Goal: Complete application form: Complete application form

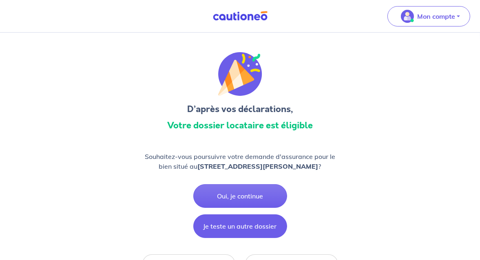
click at [247, 222] on button "Je teste un autre dossier" at bounding box center [240, 227] width 94 height 24
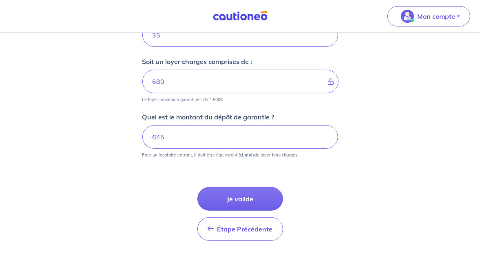
scroll to position [408, 0]
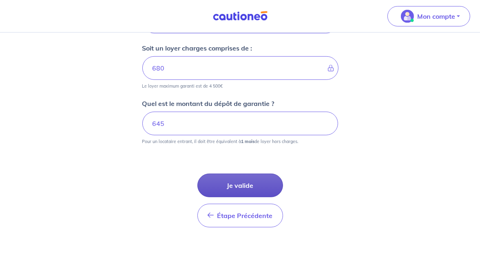
click at [247, 186] on button "Je valide" at bounding box center [240, 186] width 86 height 24
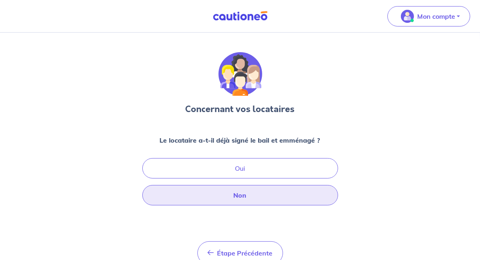
click at [231, 201] on button "Non" at bounding box center [240, 195] width 196 height 20
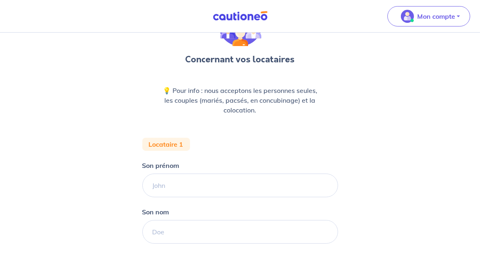
scroll to position [82, 0]
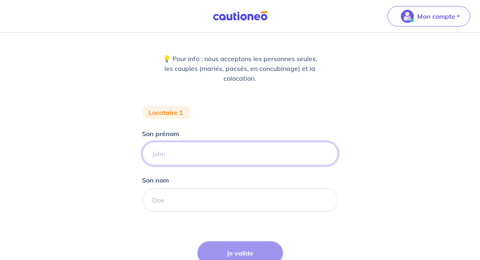
click at [190, 161] on input "Son prénom" at bounding box center [240, 154] width 196 height 24
type input "[PERSON_NAME]"
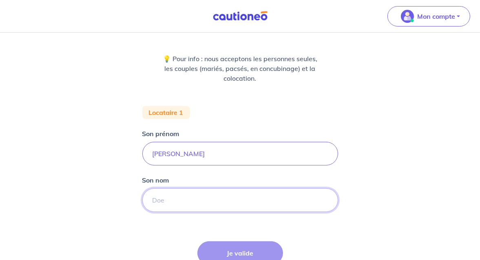
click at [177, 207] on input "Son nom" at bounding box center [240, 200] width 196 height 24
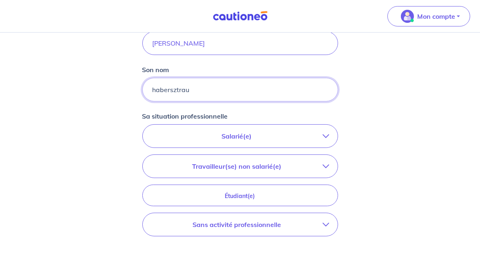
scroll to position [204, 0]
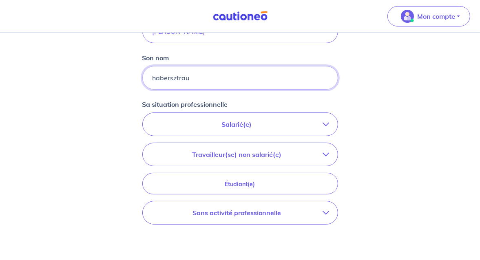
type input "habersztrau"
click at [282, 214] on p "Sans activité professionnelle" at bounding box center [237, 213] width 172 height 10
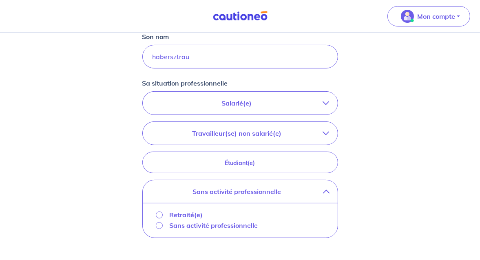
scroll to position [245, 0]
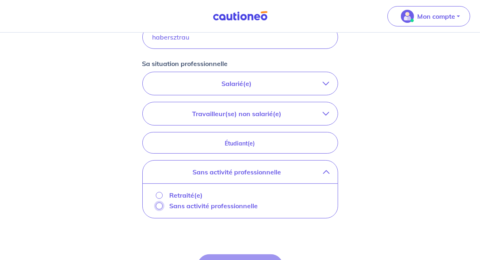
click at [159, 203] on input "Sans activité professionnelle" at bounding box center [159, 206] width 7 height 7
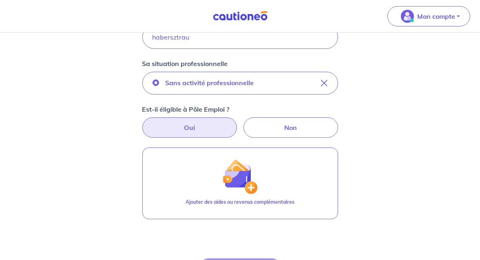
click at [188, 126] on label "Oui" at bounding box center [189, 127] width 95 height 20
click at [237, 123] on input "Oui" at bounding box center [239, 119] width 5 height 5
radio input "true"
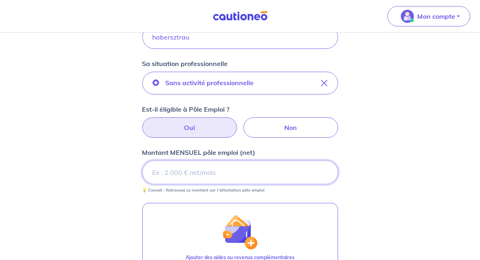
click at [194, 174] on input "Montant MENSUEL pôle emploi (net)" at bounding box center [240, 173] width 196 height 24
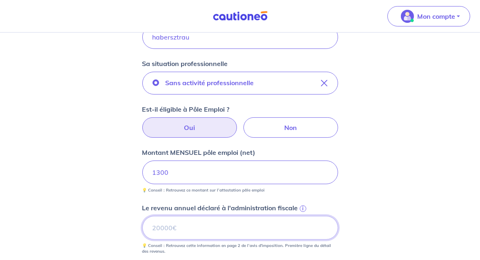
click at [163, 229] on input "Le revenu annuel déclaré à l'administration fiscale i" at bounding box center [240, 228] width 196 height 24
type input "24314"
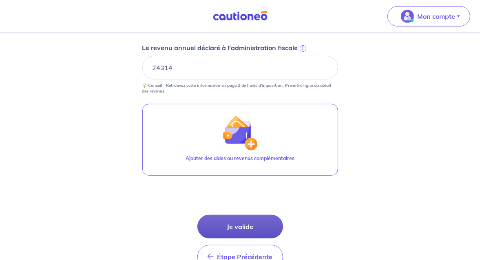
scroll to position [408, 0]
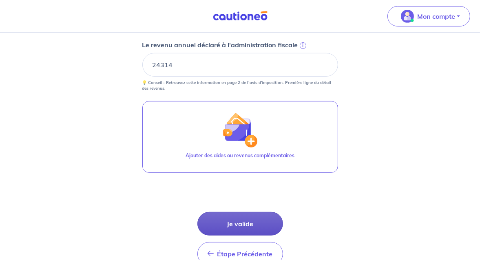
click at [246, 223] on button "Je valide" at bounding box center [240, 224] width 86 height 24
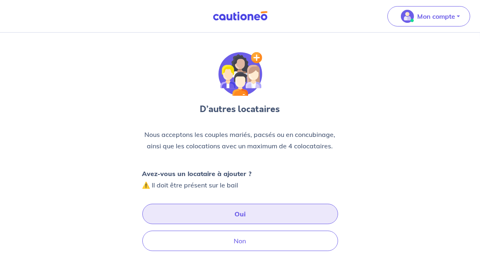
click at [252, 212] on button "Oui" at bounding box center [240, 214] width 196 height 20
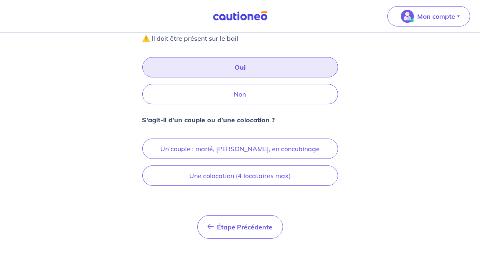
scroll to position [160, 0]
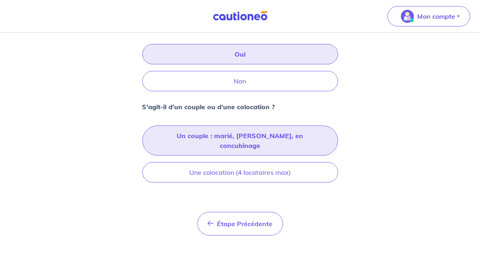
click at [202, 139] on button "Un couple : marié, [PERSON_NAME], en concubinage" at bounding box center [240, 141] width 196 height 30
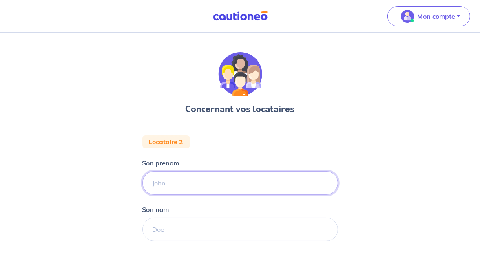
click at [168, 186] on input "Son prénom" at bounding box center [240, 183] width 196 height 24
type input "[PERSON_NAME]"
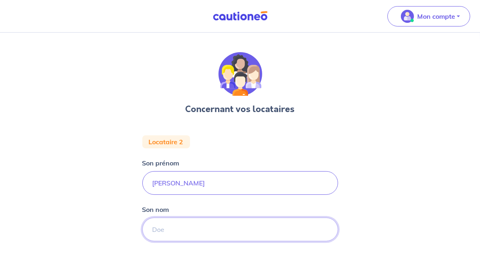
click at [173, 236] on input "Son nom" at bounding box center [240, 230] width 196 height 24
type input "habersztrau"
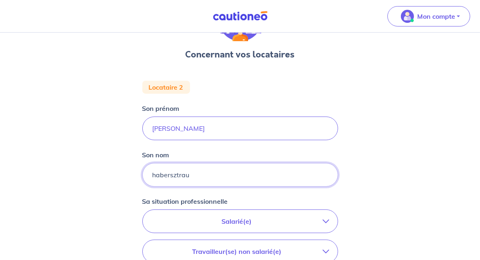
scroll to position [82, 0]
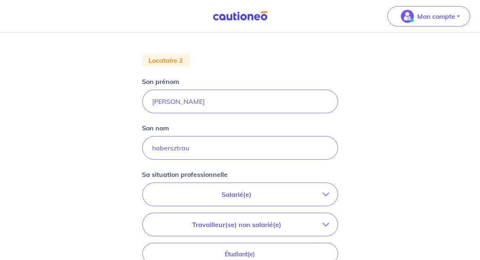
click at [276, 192] on p "Salarié(e)" at bounding box center [237, 195] width 172 height 10
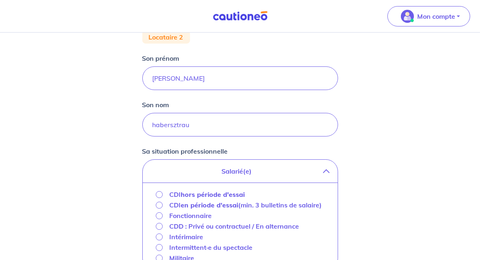
scroll to position [122, 0]
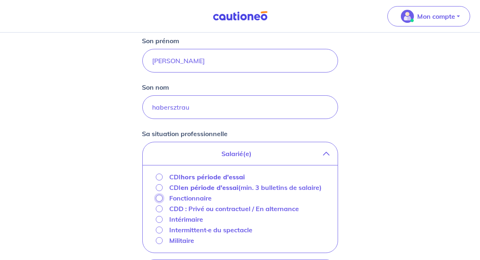
click at [159, 197] on input "Fonctionnaire" at bounding box center [159, 198] width 7 height 7
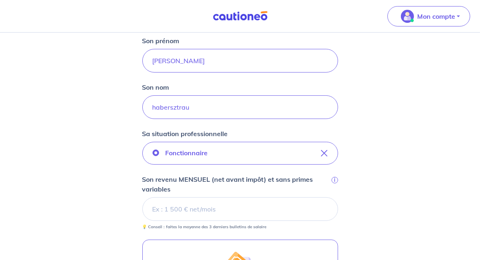
click at [173, 209] on input "Son revenu MENSUEL (net avant impôt) et sans primes variables i" at bounding box center [240, 209] width 196 height 24
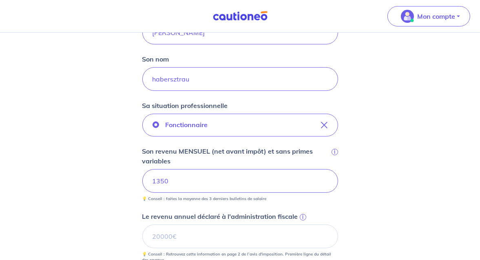
scroll to position [204, 0]
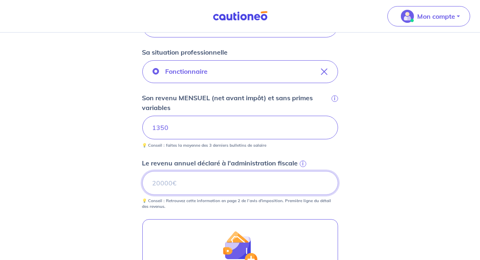
click at [163, 181] on input "Le revenu annuel déclaré à l'administration fiscale i" at bounding box center [240, 183] width 196 height 24
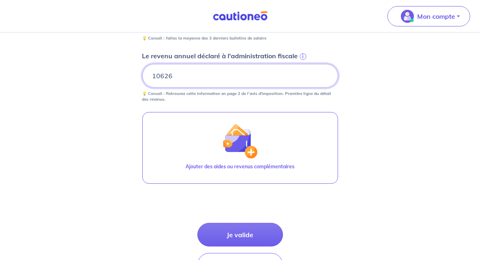
scroll to position [367, 0]
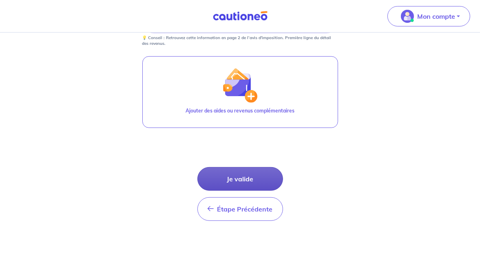
type input "10626"
click at [252, 173] on button "Je valide" at bounding box center [240, 179] width 86 height 24
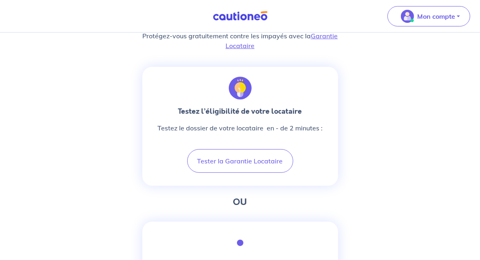
scroll to position [286, 0]
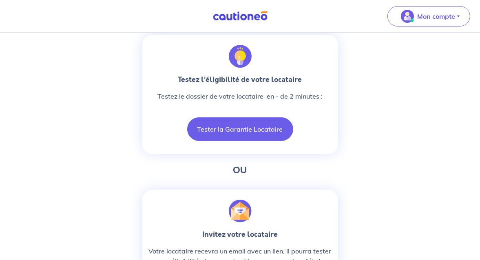
click at [226, 137] on button "Tester la Garantie Locataire" at bounding box center [240, 129] width 106 height 24
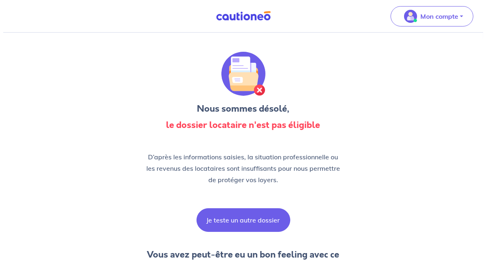
scroll to position [0, 0]
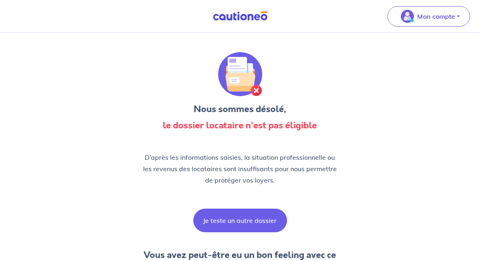
click at [255, 221] on button "Je teste un autre dossier" at bounding box center [240, 221] width 94 height 24
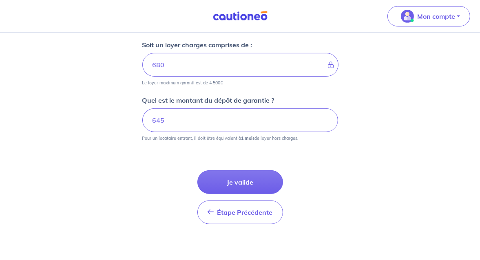
scroll to position [414, 0]
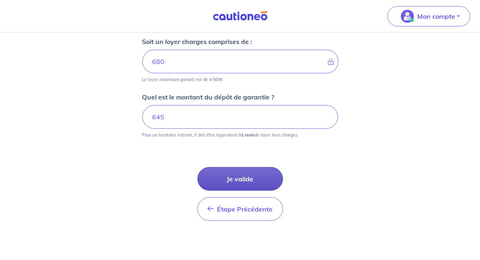
click at [245, 175] on button "Je valide" at bounding box center [240, 179] width 86 height 24
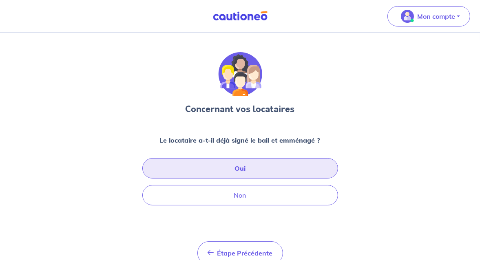
click at [245, 175] on button "Oui" at bounding box center [240, 168] width 196 height 20
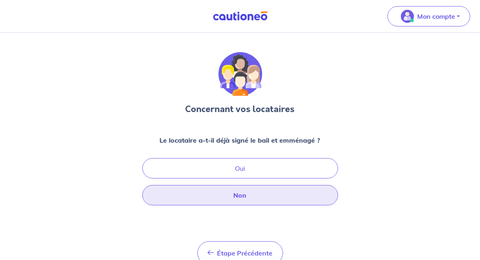
click at [268, 195] on button "Non" at bounding box center [240, 195] width 196 height 20
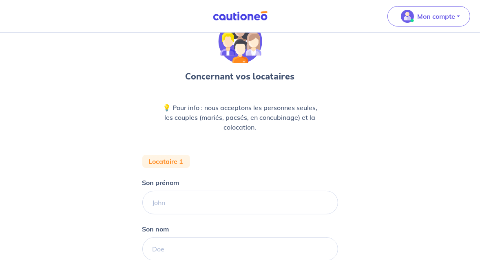
scroll to position [82, 0]
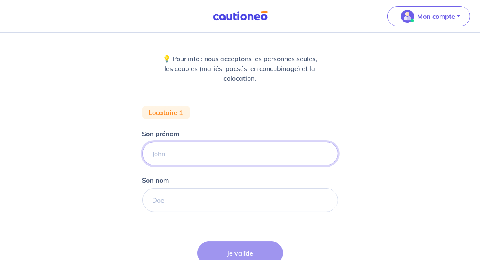
click at [165, 153] on input "Son prénom" at bounding box center [240, 154] width 196 height 24
type input "[PERSON_NAME]"
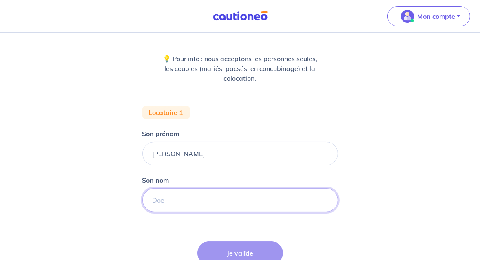
type input "habersztrau"
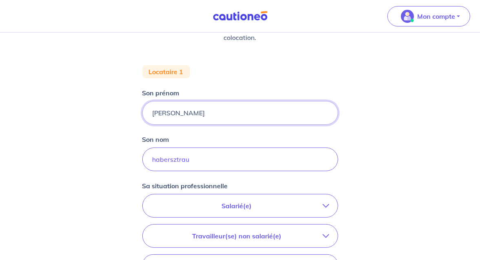
scroll to position [163, 0]
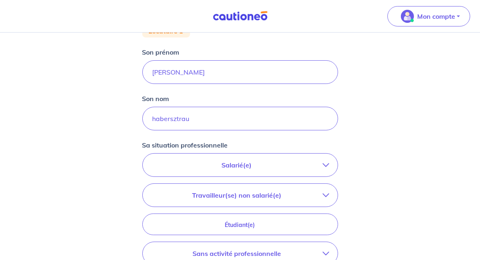
click at [249, 161] on p "Salarié(e)" at bounding box center [237, 165] width 172 height 10
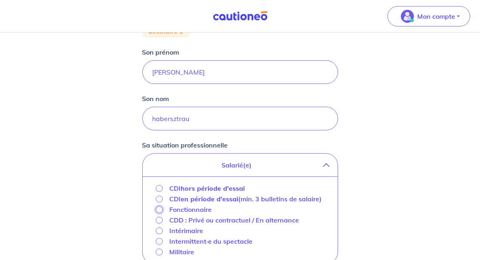
click at [160, 208] on input "Fonctionnaire" at bounding box center [159, 209] width 7 height 7
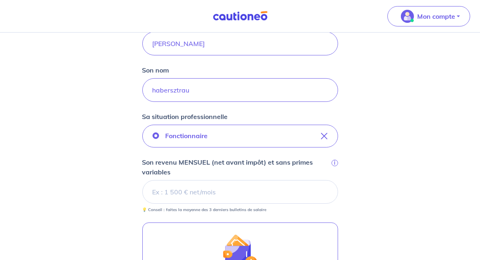
scroll to position [245, 0]
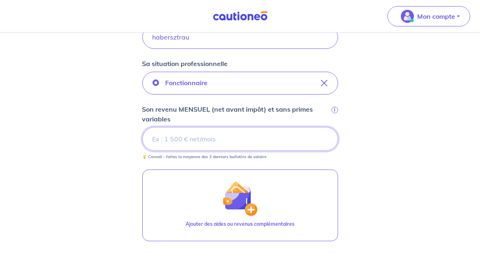
click at [158, 135] on input "Son revenu MENSUEL (net avant impôt) et sans primes variables i" at bounding box center [240, 139] width 196 height 24
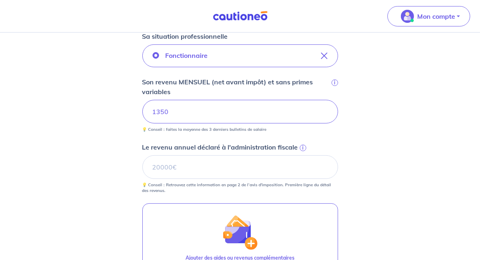
scroll to position [286, 0]
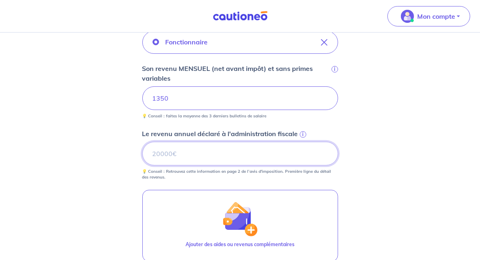
click at [170, 152] on input "Le revenu annuel déclaré à l'administration fiscale i" at bounding box center [240, 154] width 196 height 24
type input "10626"
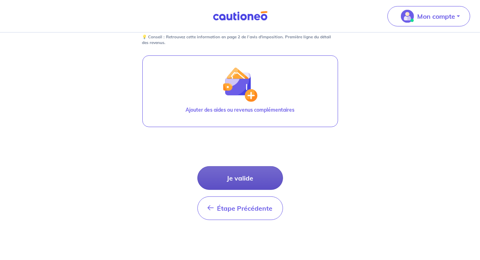
click at [264, 171] on button "Je valide" at bounding box center [240, 178] width 86 height 24
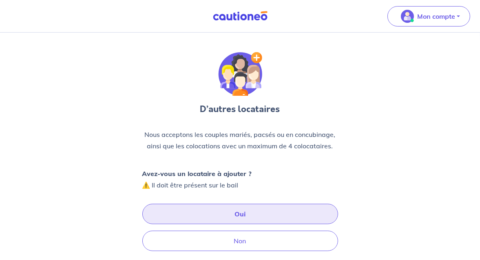
click at [188, 212] on button "Oui" at bounding box center [240, 214] width 196 height 20
click at [250, 213] on button "Oui" at bounding box center [240, 214] width 196 height 20
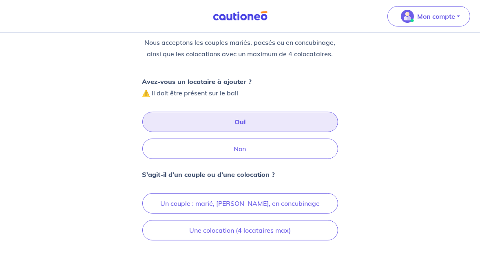
scroll to position [122, 0]
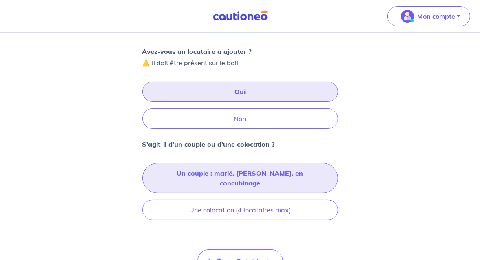
click at [195, 173] on button "Un couple : marié, [PERSON_NAME], en concubinage" at bounding box center [240, 178] width 196 height 30
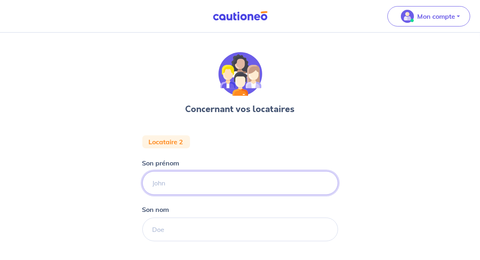
click at [179, 185] on input "Son prénom" at bounding box center [240, 183] width 196 height 24
type input "[PERSON_NAME]"
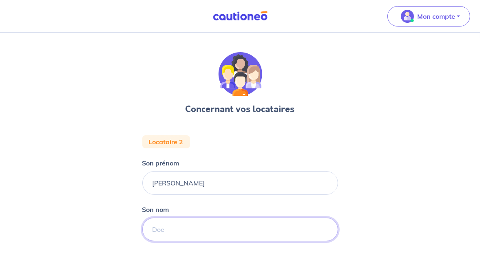
type input "habersztrau"
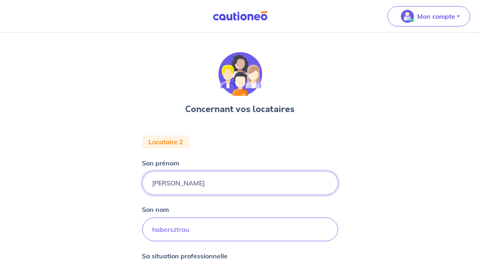
click at [179, 185] on input "[PERSON_NAME]" at bounding box center [240, 183] width 196 height 24
type input "a"
type input "[PERSON_NAME]"
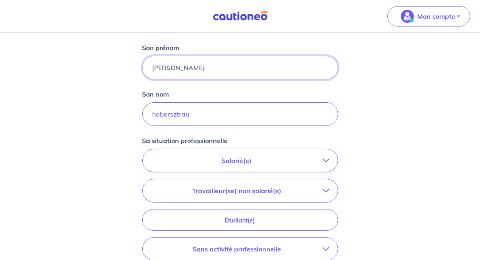
scroll to position [163, 0]
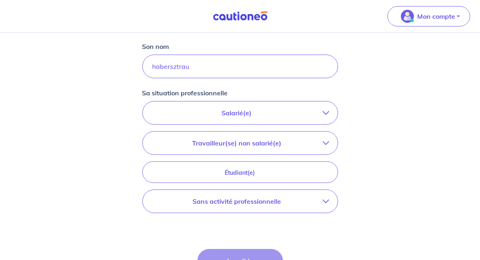
click at [230, 201] on p "Sans activité professionnelle" at bounding box center [237, 202] width 172 height 10
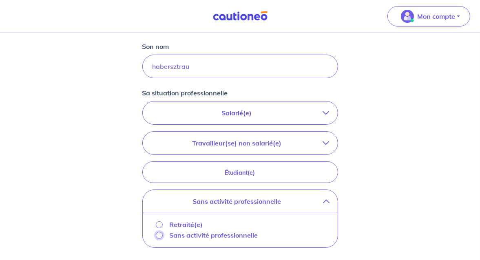
click at [158, 233] on input "Sans activité professionnelle" at bounding box center [159, 235] width 7 height 7
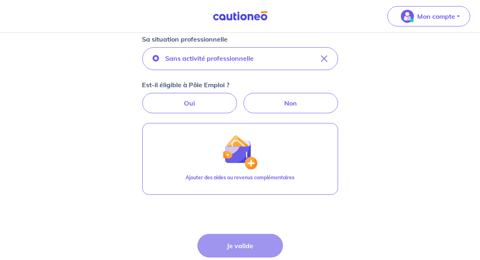
scroll to position [245, 0]
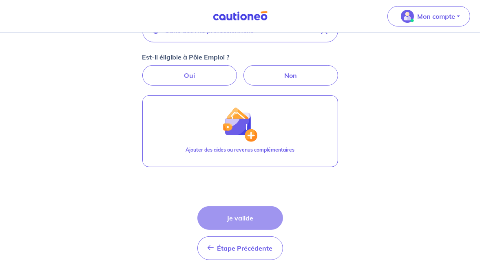
click at [241, 216] on div "Étape Précédente Précédent Je valide Je valide" at bounding box center [240, 233] width 86 height 54
click at [187, 69] on label "Oui" at bounding box center [189, 75] width 95 height 20
click at [237, 69] on input "Oui" at bounding box center [239, 67] width 5 height 5
radio input "true"
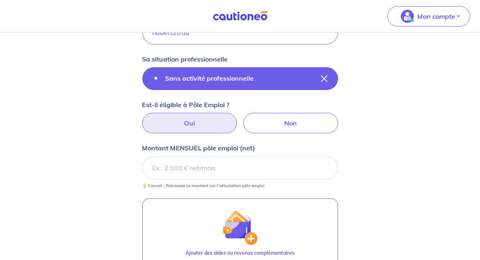
scroll to position [163, 0]
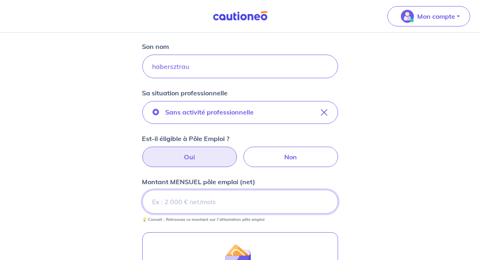
click at [176, 197] on input "Montant MENSUEL pôle emploi (net)" at bounding box center [240, 202] width 196 height 24
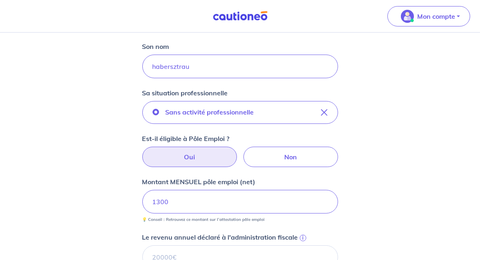
scroll to position [245, 0]
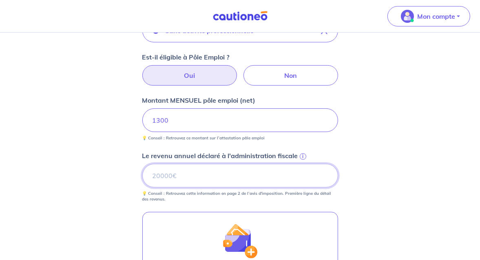
click at [181, 176] on input "Le revenu annuel déclaré à l'administration fiscale i" at bounding box center [240, 176] width 196 height 24
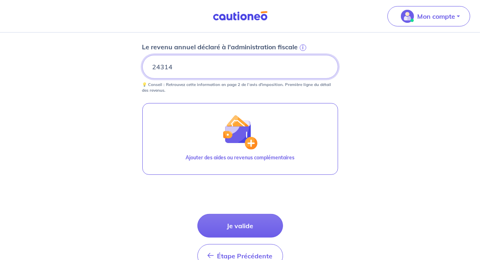
scroll to position [367, 0]
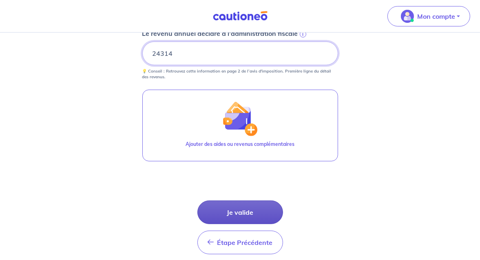
type input "24314"
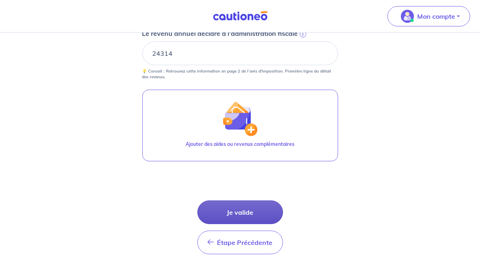
click at [251, 210] on button "Je valide" at bounding box center [240, 213] width 86 height 24
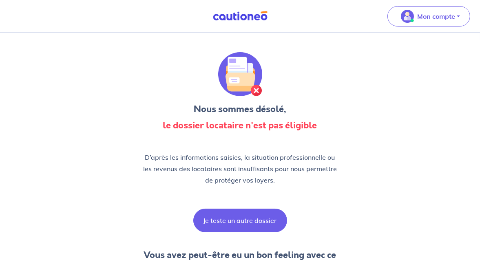
click at [246, 220] on button "Je teste un autre dossier" at bounding box center [240, 221] width 94 height 24
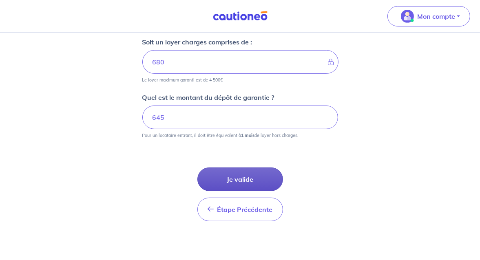
scroll to position [414, 0]
click at [241, 180] on button "Je valide" at bounding box center [240, 179] width 86 height 24
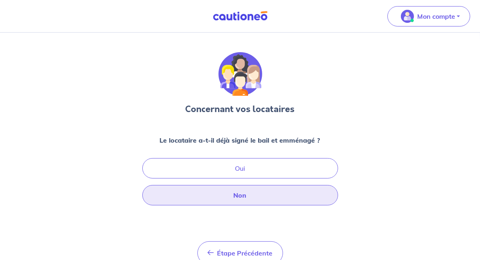
click at [252, 196] on button "Non" at bounding box center [240, 195] width 196 height 20
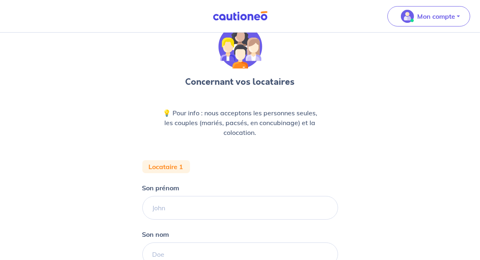
scroll to position [41, 0]
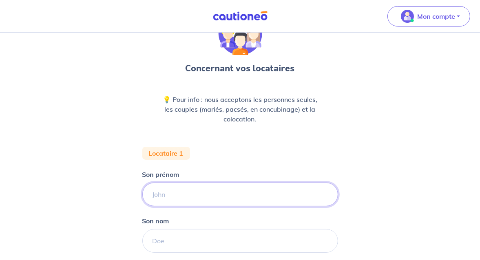
click at [198, 197] on input "Son prénom" at bounding box center [240, 195] width 196 height 24
type input "[PERSON_NAME]"
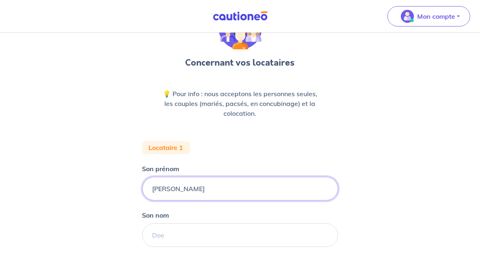
scroll to position [82, 0]
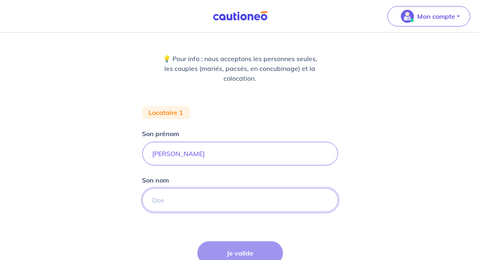
click at [179, 199] on input "Son nom" at bounding box center [240, 200] width 196 height 24
type input "habersztrau"
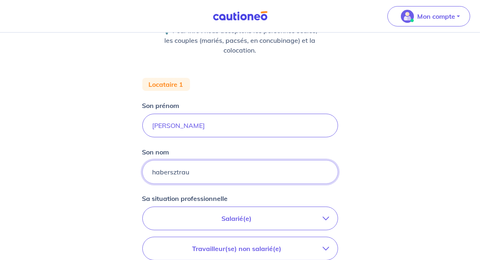
scroll to position [122, 0]
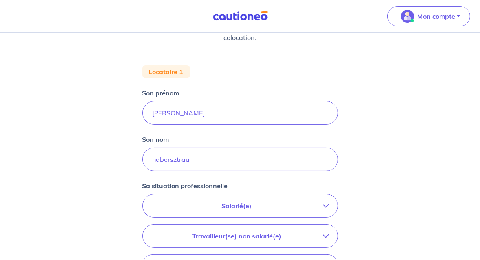
click at [234, 206] on p "Salarié(e)" at bounding box center [237, 206] width 172 height 10
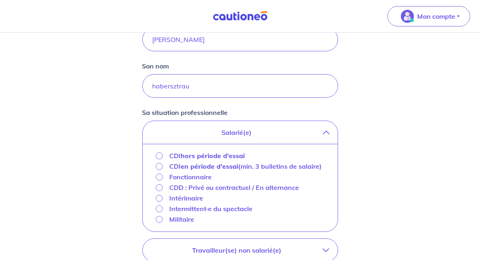
scroll to position [204, 0]
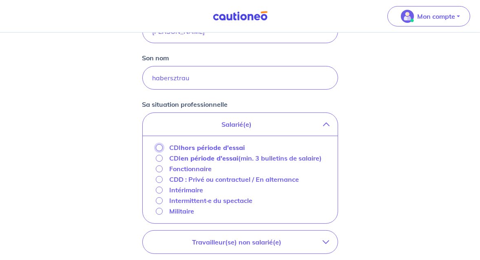
click at [160, 146] on input "CDI hors période d'essai" at bounding box center [159, 147] width 7 height 7
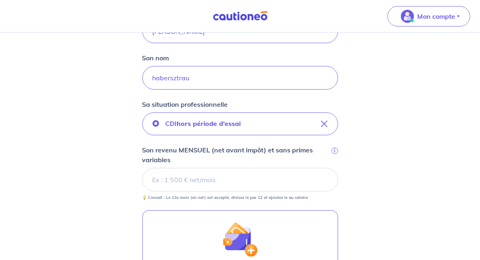
click at [191, 190] on input "Son revenu MENSUEL (net avant impôt) et sans primes variables i" at bounding box center [240, 180] width 196 height 24
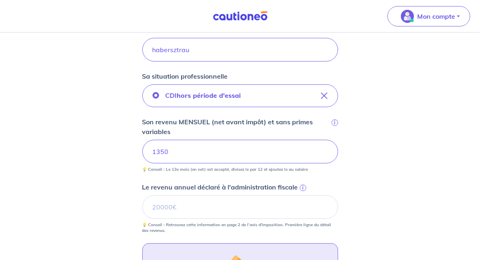
scroll to position [245, 0]
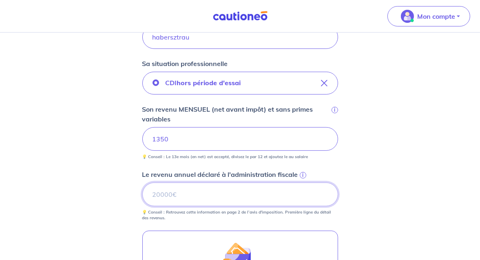
click at [160, 195] on input "Le revenu annuel déclaré à l'administration fiscale i" at bounding box center [240, 195] width 196 height 24
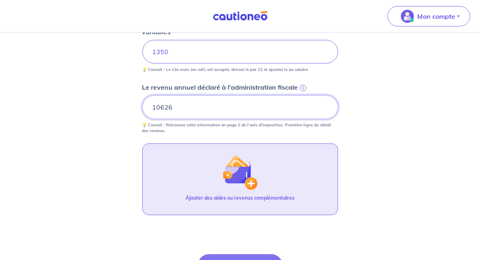
scroll to position [367, 0]
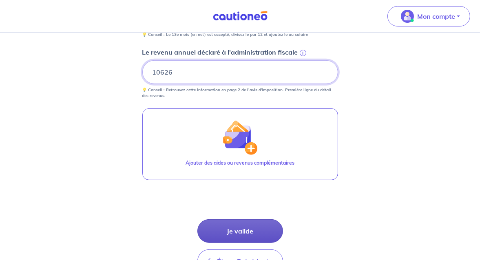
type input "10626"
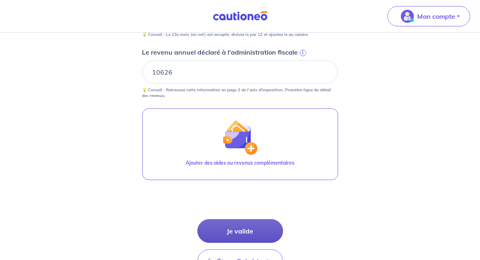
click at [264, 229] on button "Je valide" at bounding box center [240, 231] width 86 height 24
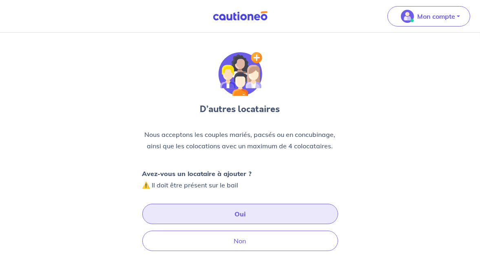
click at [235, 208] on button "Oui" at bounding box center [240, 214] width 196 height 20
click at [238, 216] on button "Oui" at bounding box center [240, 214] width 196 height 20
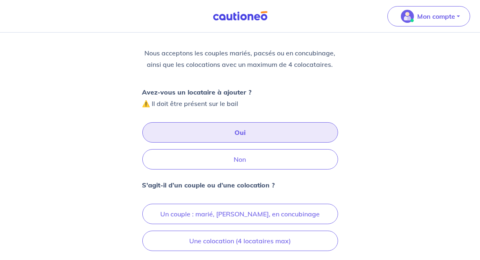
scroll to position [122, 0]
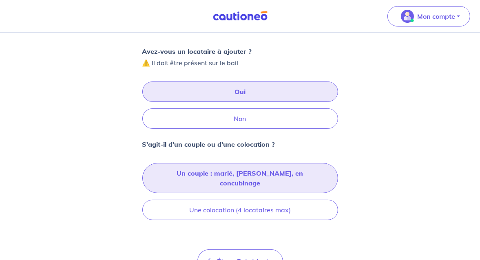
click at [226, 173] on button "Un couple : marié, [PERSON_NAME], en concubinage" at bounding box center [240, 178] width 196 height 30
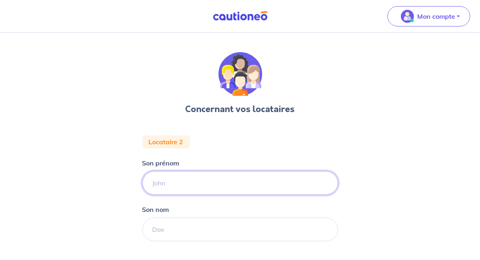
click at [189, 184] on input "Son prénom" at bounding box center [240, 183] width 196 height 24
type input "[PERSON_NAME]"
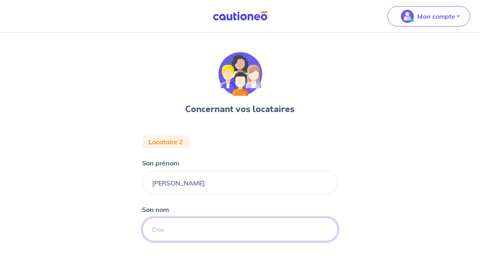
type input "habersztrau"
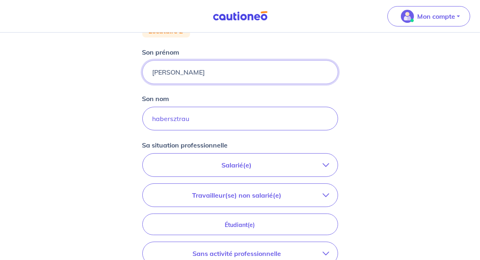
scroll to position [122, 0]
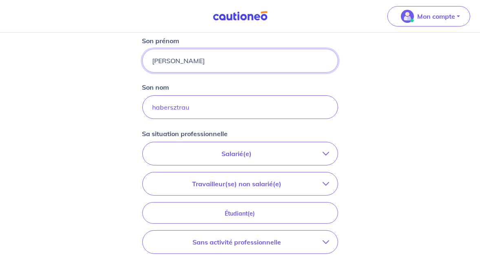
click at [176, 60] on input "[PERSON_NAME]" at bounding box center [240, 61] width 196 height 24
type input "a"
type input "[PERSON_NAME]"
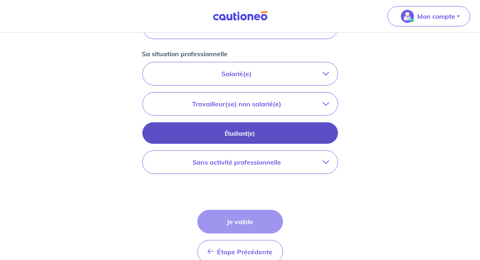
scroll to position [204, 0]
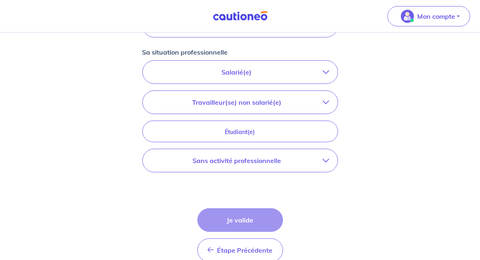
click at [260, 159] on p "Sans activité professionnelle" at bounding box center [237, 161] width 172 height 10
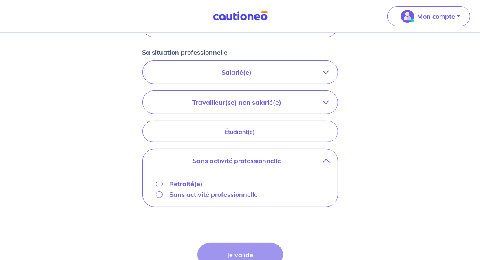
scroll to position [245, 0]
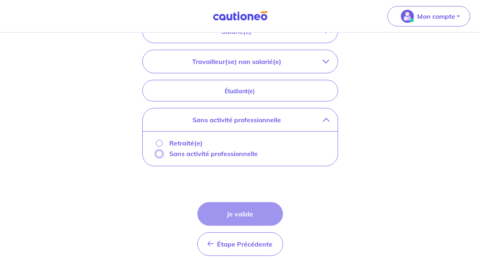
click at [157, 153] on input "Sans activité professionnelle" at bounding box center [159, 154] width 7 height 7
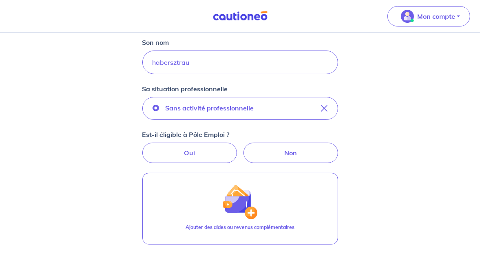
scroll to position [163, 0]
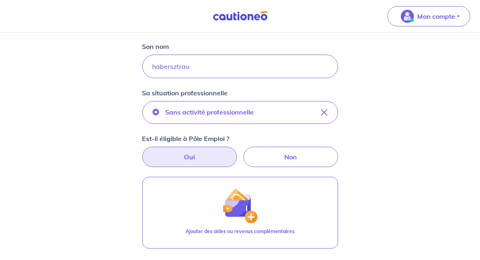
click at [199, 158] on label "Oui" at bounding box center [189, 157] width 95 height 20
click at [237, 152] on input "Oui" at bounding box center [239, 149] width 5 height 5
radio input "true"
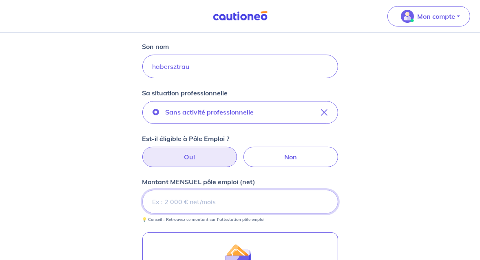
click at [207, 199] on input "Montant MENSUEL pôle emploi (net)" at bounding box center [240, 202] width 196 height 24
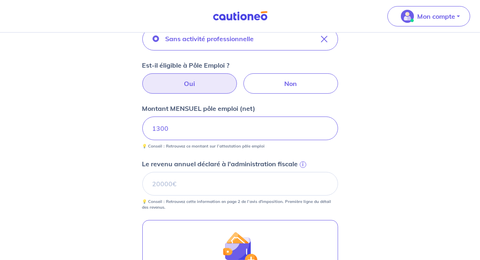
scroll to position [245, 0]
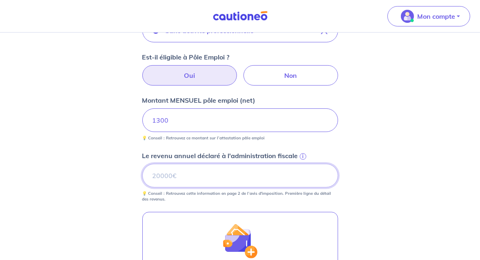
click at [175, 177] on input "Le revenu annuel déclaré à l'administration fiscale i" at bounding box center [240, 176] width 196 height 24
type input "3"
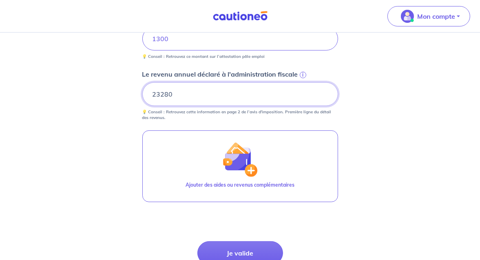
scroll to position [367, 0]
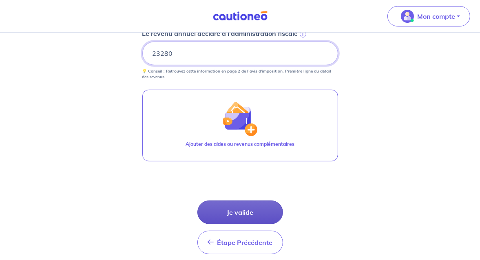
type input "23280"
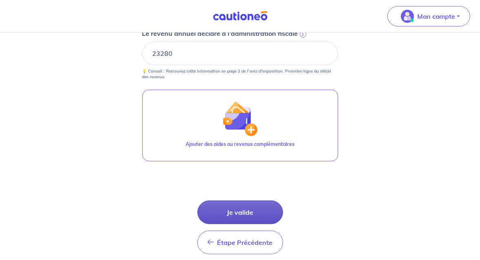
click at [248, 209] on button "Je valide" at bounding box center [240, 213] width 86 height 24
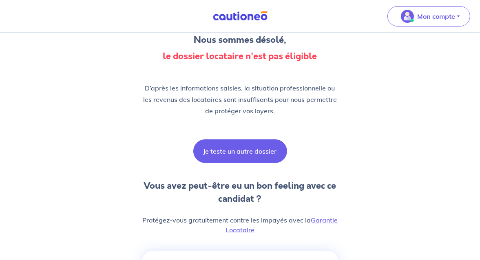
scroll to position [82, 0]
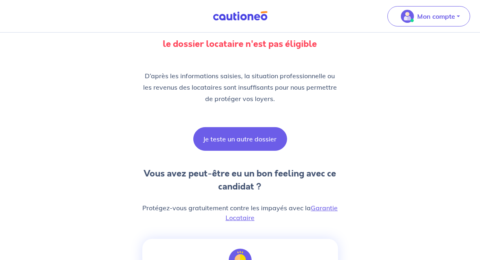
click at [238, 137] on button "Je teste un autre dossier" at bounding box center [240, 139] width 94 height 24
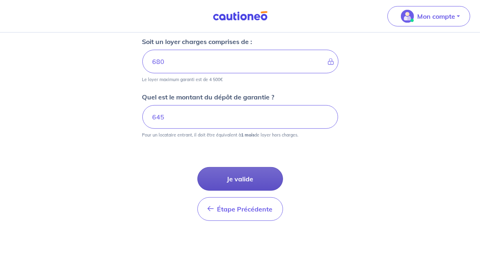
click at [234, 173] on button "Je valide" at bounding box center [240, 179] width 86 height 24
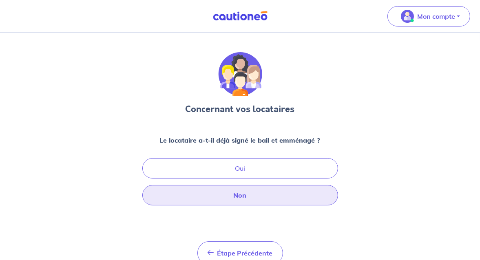
click at [239, 197] on button "Non" at bounding box center [240, 195] width 196 height 20
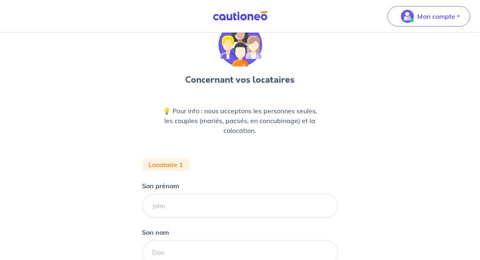
scroll to position [41, 0]
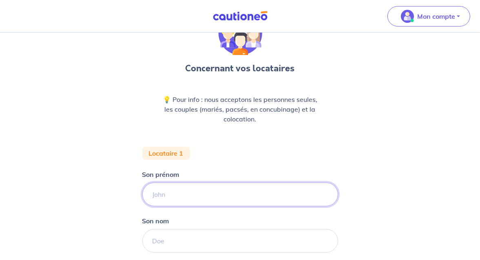
click at [173, 197] on input "Son prénom" at bounding box center [240, 195] width 196 height 24
type input "[PERSON_NAME]"
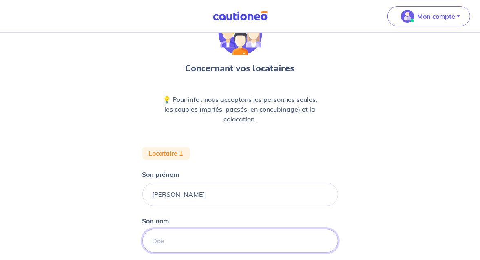
type input "habersztrau"
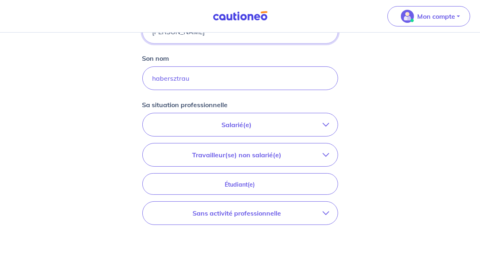
scroll to position [204, 0]
click at [271, 213] on p "Sans activité professionnelle" at bounding box center [237, 213] width 172 height 10
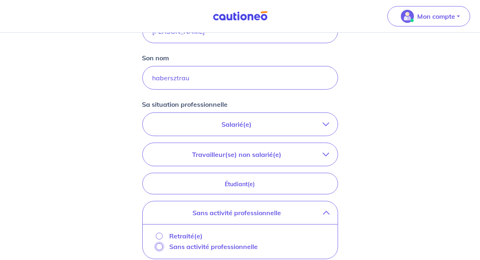
click at [157, 246] on input "Sans activité professionnelle" at bounding box center [159, 247] width 7 height 7
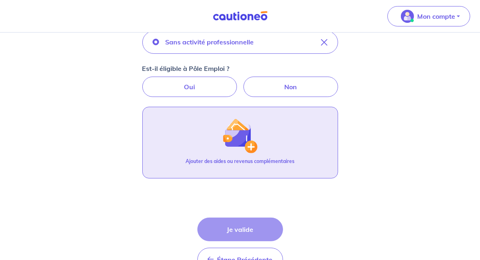
scroll to position [326, 0]
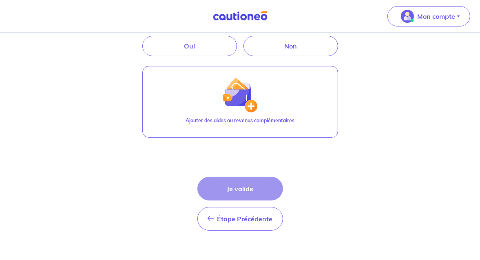
click at [238, 189] on div "Étape Précédente Précédent Je valide Je valide" at bounding box center [240, 204] width 86 height 54
click at [235, 187] on div "Étape Précédente Précédent Je valide Je valide" at bounding box center [240, 204] width 86 height 54
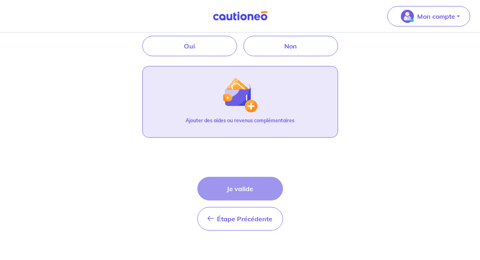
scroll to position [245, 0]
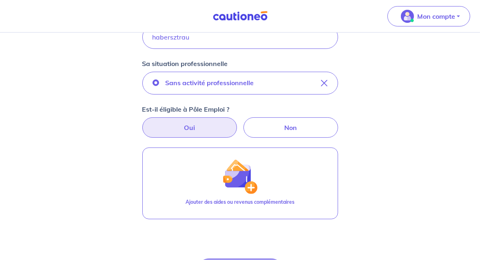
click at [197, 123] on label "Oui" at bounding box center [189, 127] width 95 height 20
click at [237, 123] on input "Oui" at bounding box center [239, 119] width 5 height 5
radio input "true"
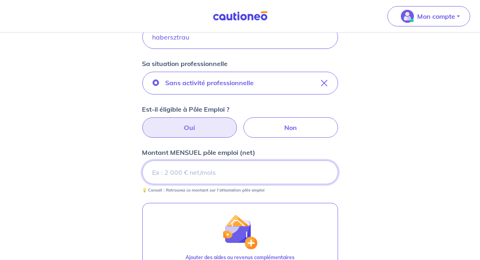
click at [202, 175] on input "Montant MENSUEL pôle emploi (net)" at bounding box center [240, 173] width 196 height 24
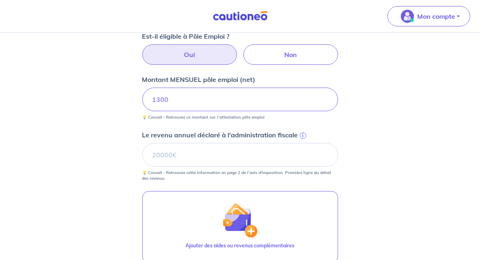
scroll to position [326, 0]
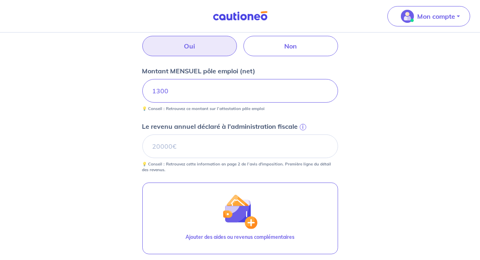
click at [304, 125] on span "i" at bounding box center [303, 127] width 7 height 7
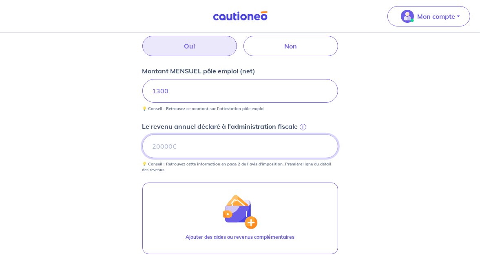
click at [304, 135] on input "Le revenu annuel déclaré à l'administration fiscale i" at bounding box center [240, 147] width 196 height 24
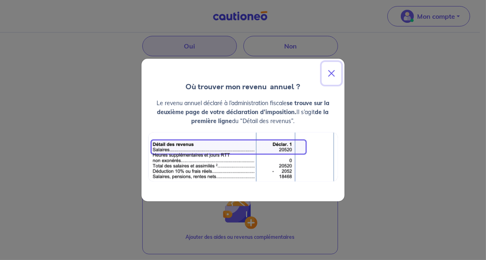
click at [332, 71] on button "Close" at bounding box center [332, 73] width 20 height 23
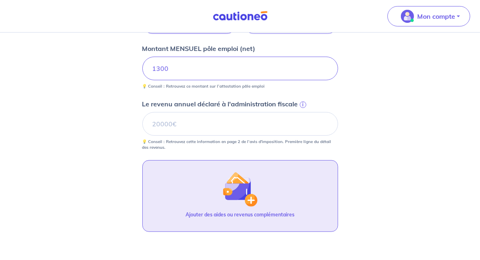
scroll to position [367, 0]
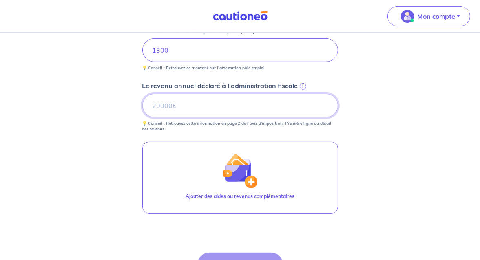
click at [178, 107] on input "Le revenu annuel déclaré à l'administration fiscale i" at bounding box center [240, 106] width 196 height 24
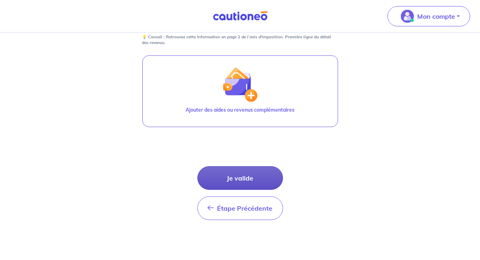
type input "24314"
click at [257, 175] on button "Je valide" at bounding box center [240, 178] width 86 height 24
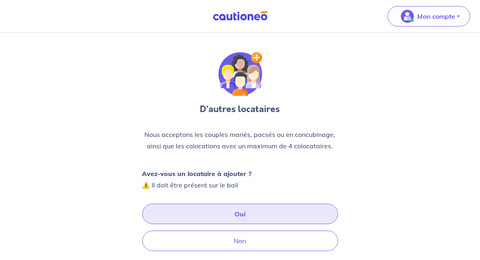
click at [256, 214] on button "Oui" at bounding box center [240, 214] width 196 height 20
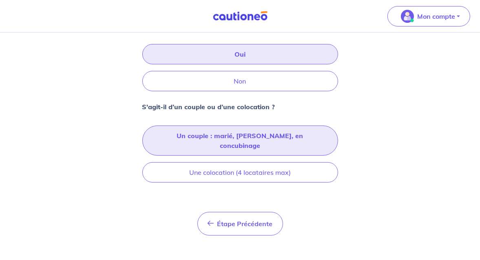
click at [219, 135] on button "Un couple : marié, [PERSON_NAME], en concubinage" at bounding box center [240, 141] width 196 height 30
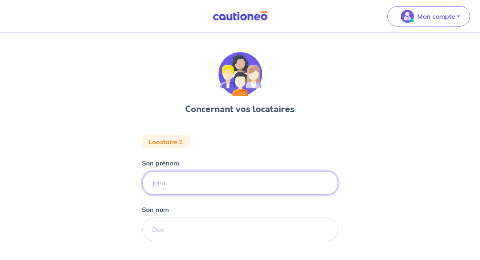
click at [177, 186] on input "Son prénom" at bounding box center [240, 183] width 196 height 24
type input "[PERSON_NAME]"
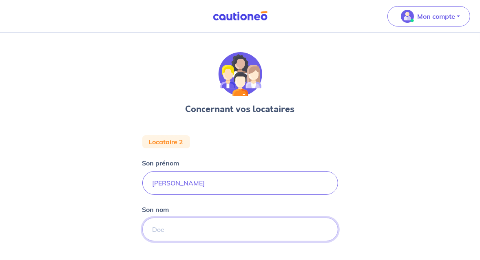
click at [189, 232] on input "Son nom" at bounding box center [240, 230] width 196 height 24
type input "habersztrau"
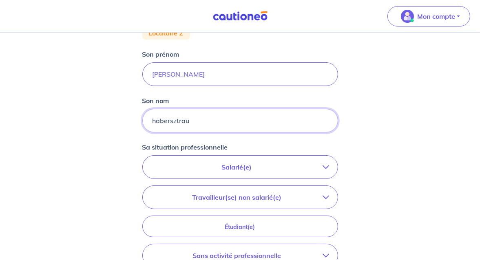
scroll to position [122, 0]
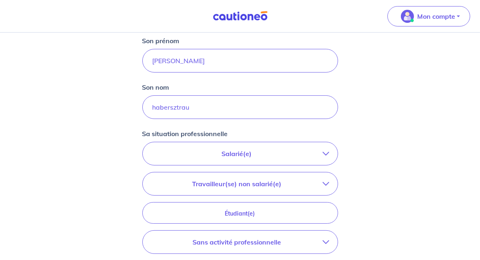
click at [233, 161] on button "Salarié(e)" at bounding box center [240, 153] width 195 height 23
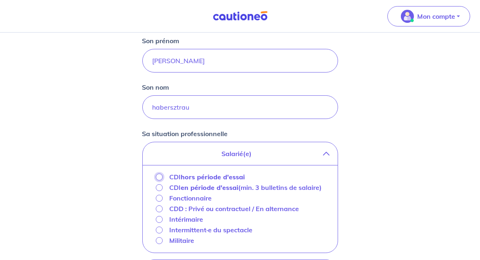
click at [158, 176] on input "CDI hors période d'essai" at bounding box center [159, 177] width 7 height 7
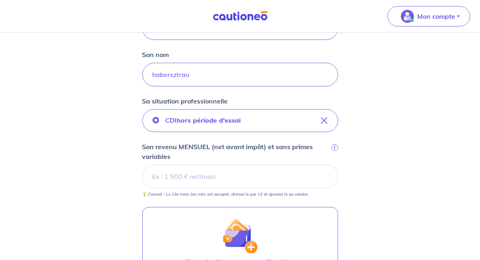
scroll to position [163, 0]
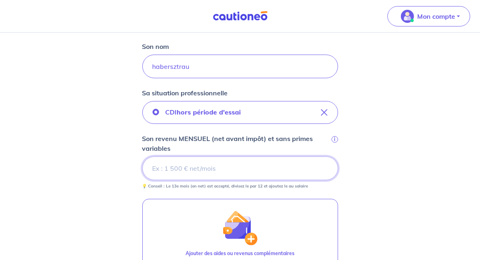
click at [175, 168] on input "Son revenu MENSUEL (net avant impôt) et sans primes variables i" at bounding box center [240, 169] width 196 height 24
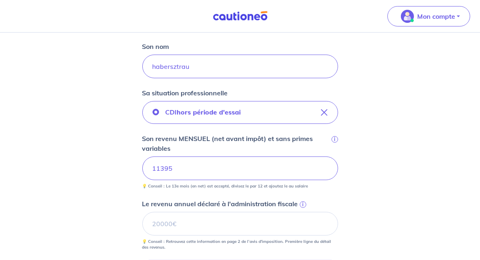
click at [160, 168] on input "11395" at bounding box center [240, 169] width 196 height 24
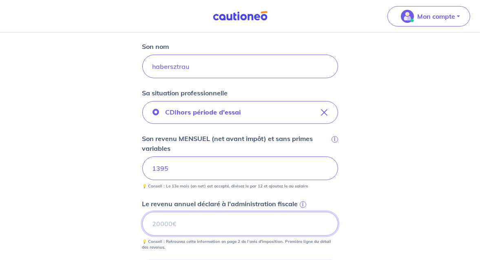
click at [184, 221] on input "Le revenu annuel déclaré à l'administration fiscale i" at bounding box center [240, 224] width 196 height 24
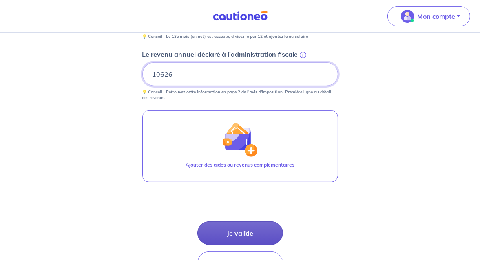
scroll to position [326, 0]
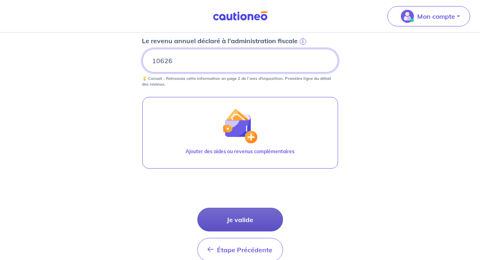
type input "10626"
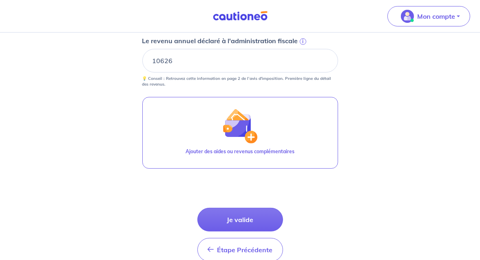
click at [232, 220] on button "Je valide" at bounding box center [240, 220] width 86 height 24
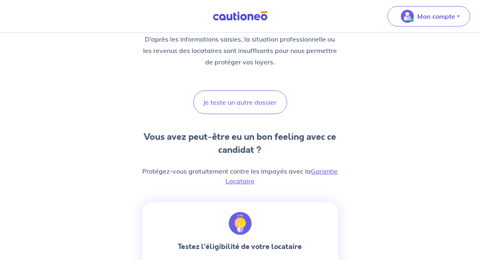
scroll to position [82, 0]
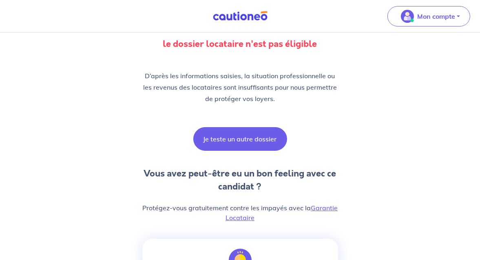
click at [262, 145] on button "Je teste un autre dossier" at bounding box center [240, 139] width 94 height 24
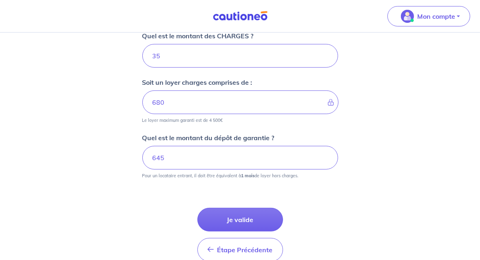
scroll to position [414, 0]
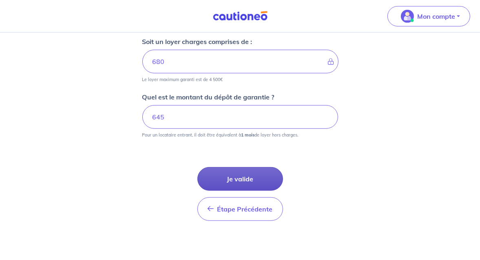
click at [239, 175] on button "Je valide" at bounding box center [240, 179] width 86 height 24
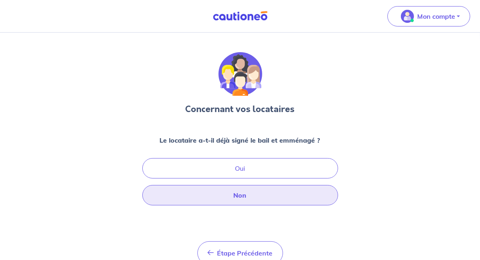
click at [259, 197] on button "Non" at bounding box center [240, 195] width 196 height 20
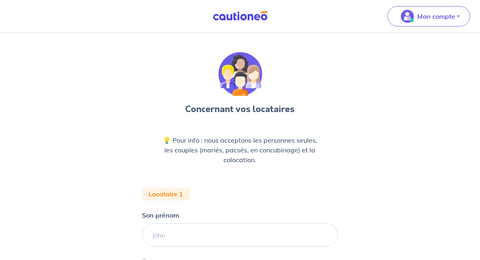
scroll to position [41, 0]
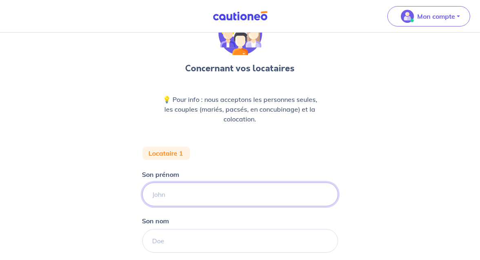
click at [175, 192] on input "Son prénom" at bounding box center [240, 195] width 196 height 24
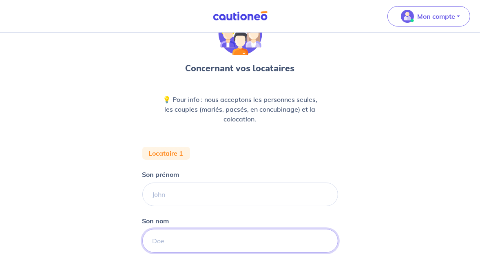
click at [157, 244] on input "Son nom" at bounding box center [240, 241] width 196 height 24
type input "saulnier"
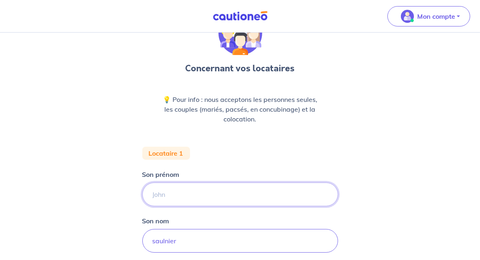
click at [163, 194] on input "Son prénom" at bounding box center [240, 195] width 196 height 24
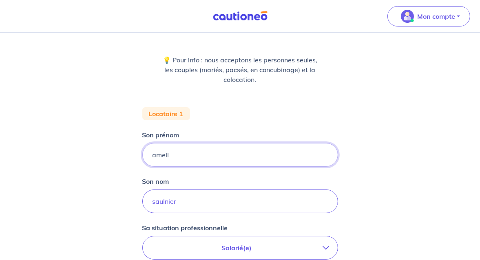
scroll to position [122, 0]
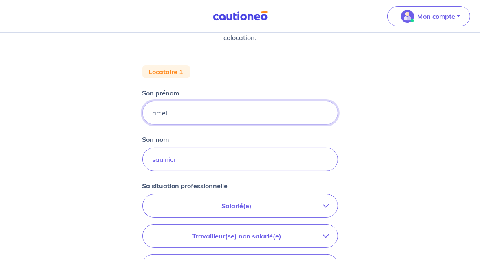
type input "ameli"
click at [202, 203] on p "Salarié(e)" at bounding box center [237, 206] width 172 height 10
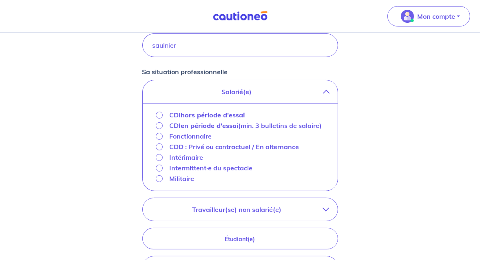
scroll to position [245, 0]
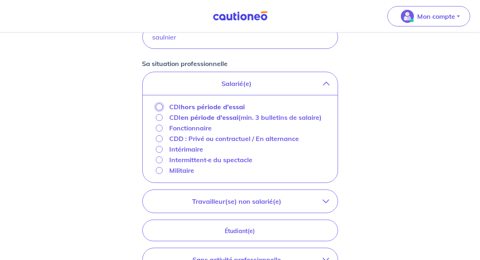
click at [158, 107] on input "CDI hors période d'essai" at bounding box center [159, 107] width 7 height 7
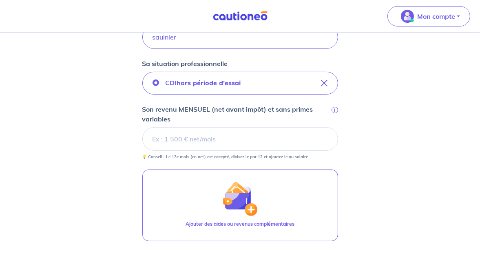
click at [193, 139] on input "Son revenu MENSUEL (net avant impôt) et sans primes variables i" at bounding box center [240, 139] width 196 height 24
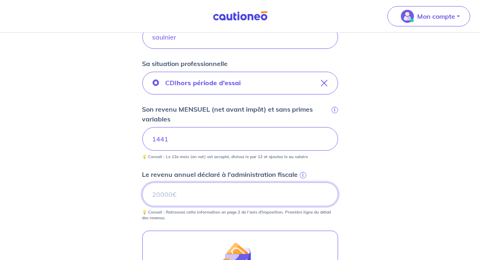
click at [173, 195] on input "Le revenu annuel déclaré à l'administration fiscale i" at bounding box center [240, 195] width 196 height 24
drag, startPoint x: 155, startPoint y: 194, endPoint x: 160, endPoint y: 192, distance: 5.7
click at [157, 194] on input "11214" at bounding box center [240, 195] width 196 height 24
type input "1214"
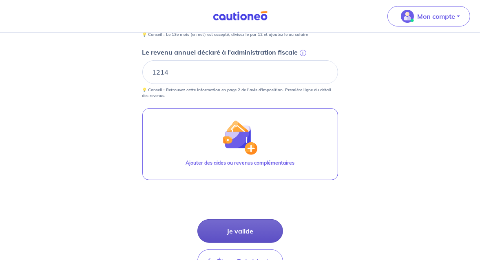
click at [248, 229] on button "Je valide" at bounding box center [240, 231] width 86 height 24
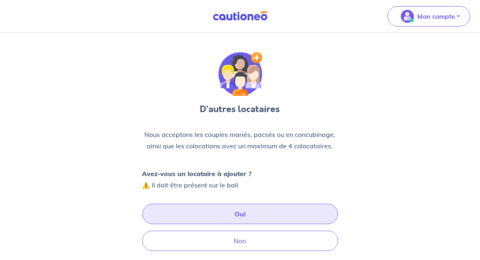
click at [224, 215] on button "Oui" at bounding box center [240, 214] width 196 height 20
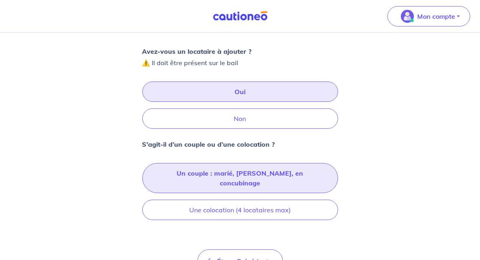
click at [219, 170] on button "Un couple : marié, [PERSON_NAME], en concubinage" at bounding box center [240, 178] width 196 height 30
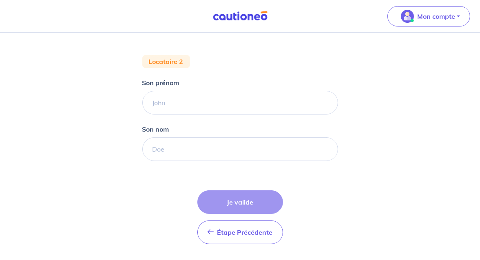
scroll to position [82, 0]
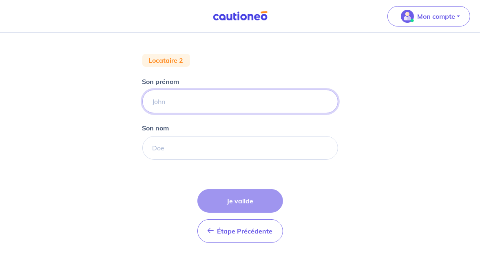
click at [161, 101] on input "Son prénom" at bounding box center [240, 102] width 196 height 24
type input "jonathan"
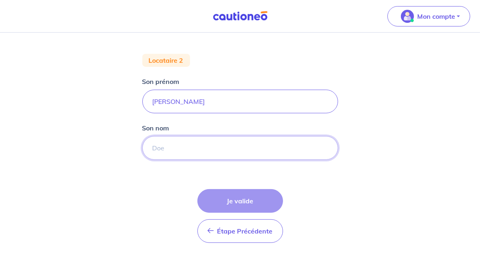
click at [161, 153] on input "Son nom" at bounding box center [240, 148] width 196 height 24
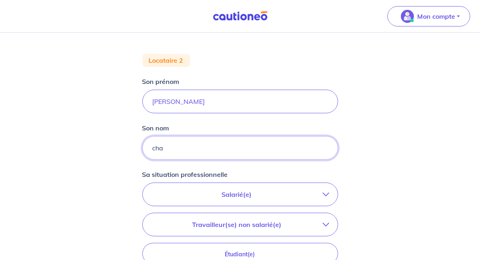
click at [164, 151] on input "cha" at bounding box center [240, 148] width 196 height 24
type input "charpentier"
click at [242, 195] on p "Salarié(e)" at bounding box center [237, 195] width 172 height 10
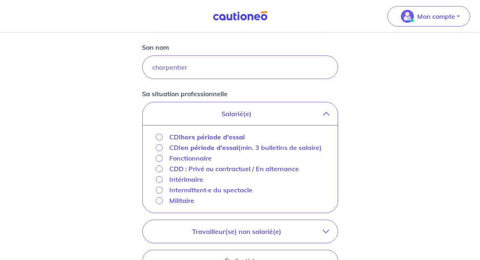
scroll to position [163, 0]
click at [161, 135] on input "CDI hors période d'essai" at bounding box center [159, 136] width 7 height 7
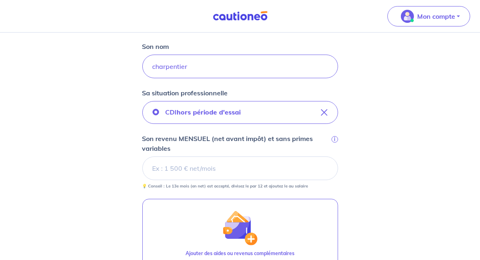
scroll to position [204, 0]
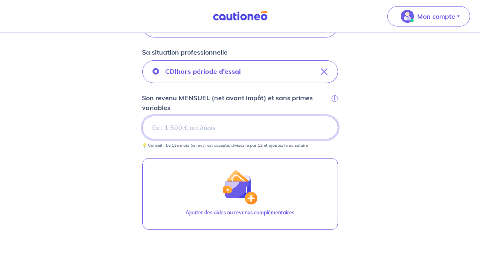
click at [150, 131] on input "Son revenu MENSUEL (net avant impôt) et sans primes variables i" at bounding box center [240, 128] width 196 height 24
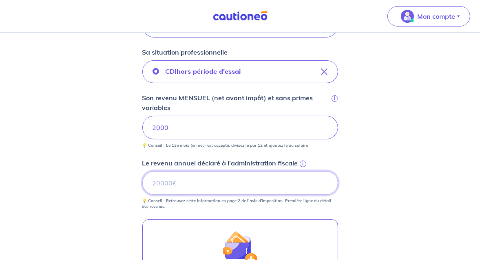
click at [166, 184] on input "Le revenu annuel déclaré à l'administration fiscale i" at bounding box center [240, 183] width 196 height 24
type input "20000"
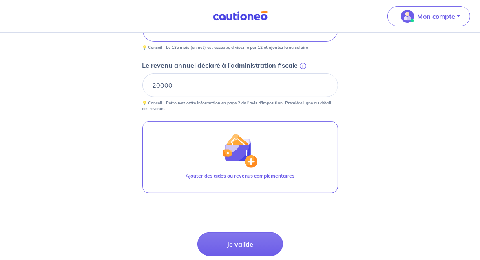
scroll to position [326, 0]
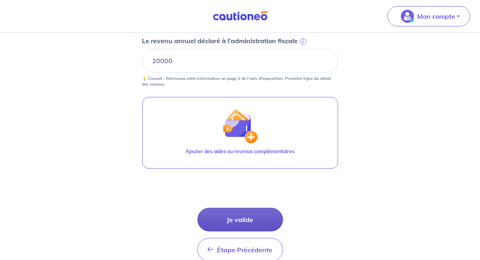
click at [252, 219] on button "Je valide" at bounding box center [240, 220] width 86 height 24
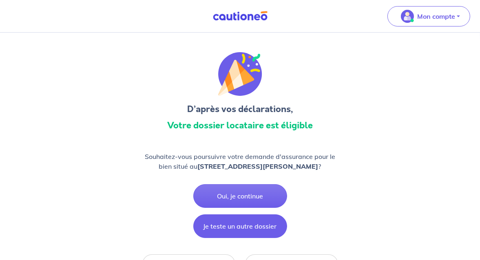
click at [252, 230] on button "Je teste un autre dossier" at bounding box center [240, 227] width 94 height 24
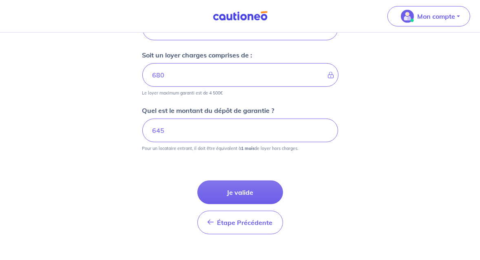
scroll to position [414, 0]
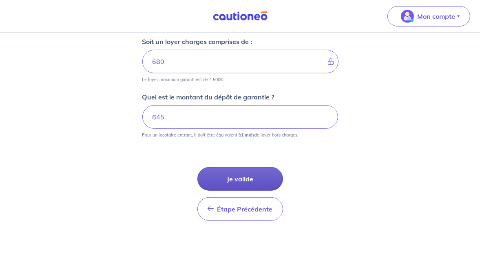
click at [228, 184] on button "Je valide" at bounding box center [240, 179] width 86 height 24
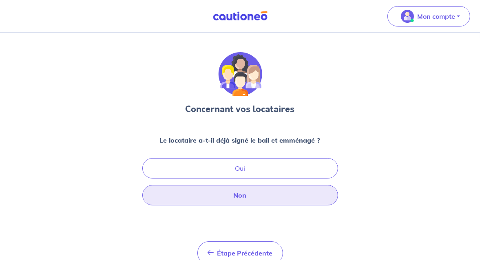
click at [266, 198] on button "Non" at bounding box center [240, 195] width 196 height 20
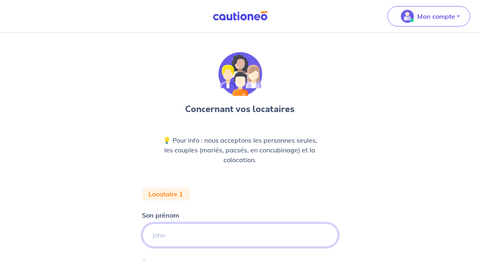
click at [177, 233] on input "Son prénom" at bounding box center [240, 236] width 196 height 24
type input "[PERSON_NAME]"
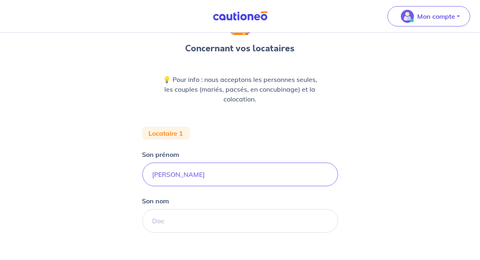
scroll to position [82, 0]
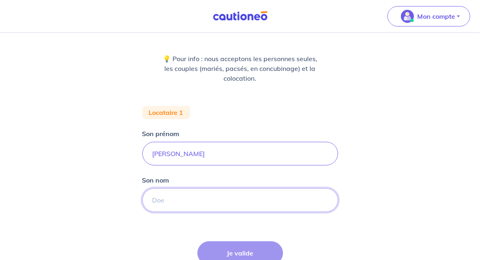
click at [156, 202] on input "Son nom" at bounding box center [240, 200] width 196 height 24
type input "habersztrau"
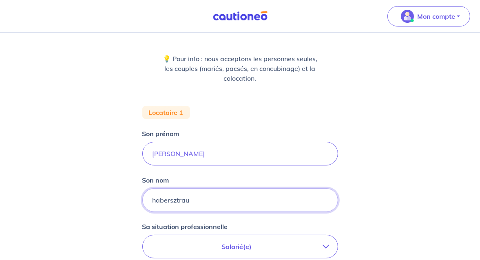
scroll to position [122, 0]
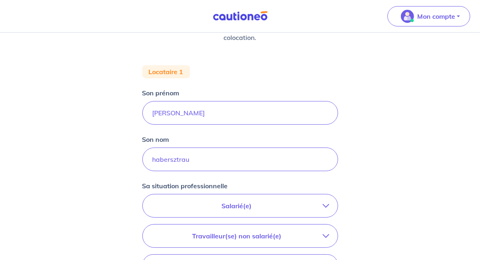
click at [250, 203] on p "Salarié(e)" at bounding box center [237, 206] width 172 height 10
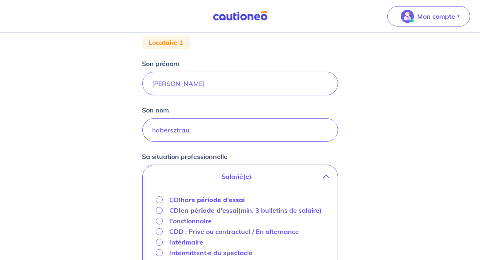
scroll to position [163, 0]
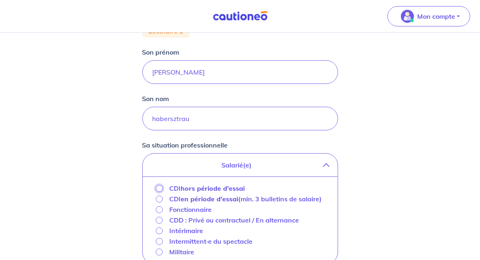
click at [159, 188] on input "CDI hors période d'essai" at bounding box center [159, 188] width 7 height 7
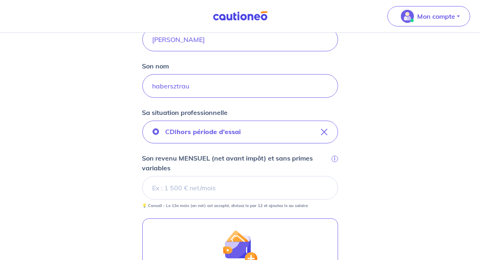
scroll to position [204, 0]
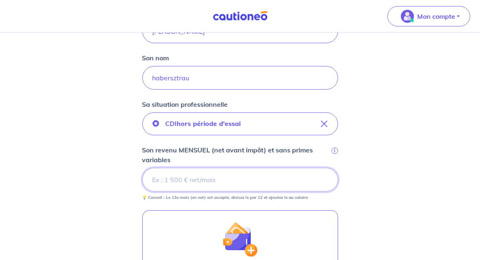
click at [158, 177] on input "Son revenu MENSUEL (net avant impôt) et sans primes variables i" at bounding box center [240, 180] width 196 height 24
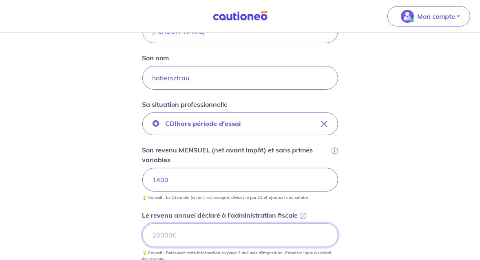
click at [177, 237] on input "Le revenu annuel déclaré à l'administration fiscale i" at bounding box center [240, 236] width 196 height 24
type input "10626"
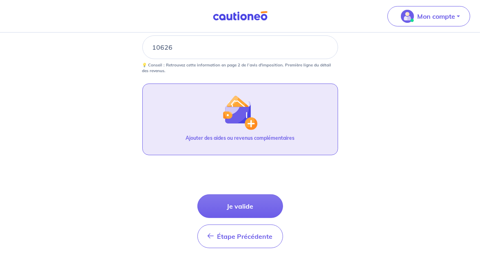
scroll to position [408, 0]
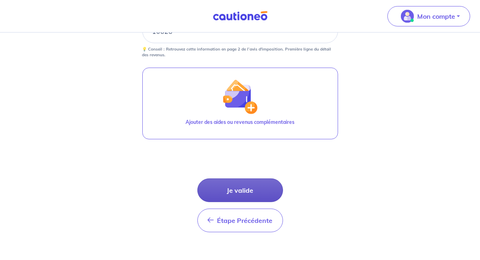
click at [228, 189] on button "Je valide" at bounding box center [240, 191] width 86 height 24
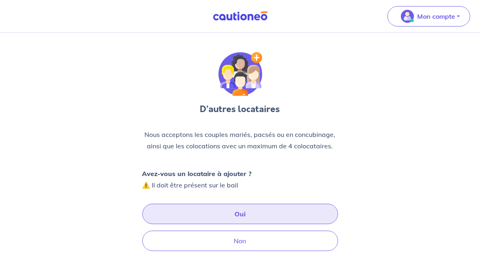
click at [234, 211] on button "Oui" at bounding box center [240, 214] width 196 height 20
click at [233, 217] on button "Oui" at bounding box center [240, 214] width 196 height 20
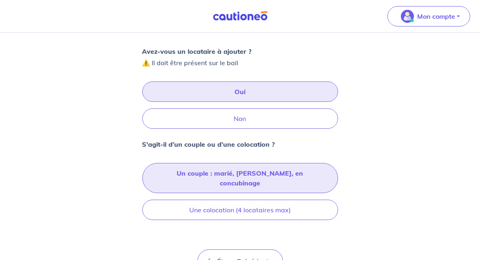
click at [226, 177] on button "Un couple : marié, [PERSON_NAME], en concubinage" at bounding box center [240, 178] width 196 height 30
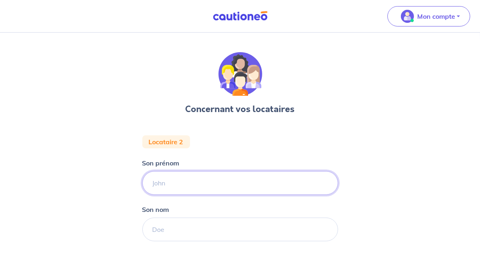
click at [161, 184] on input "Son prénom" at bounding box center [240, 183] width 196 height 24
type input "[PERSON_NAME]"
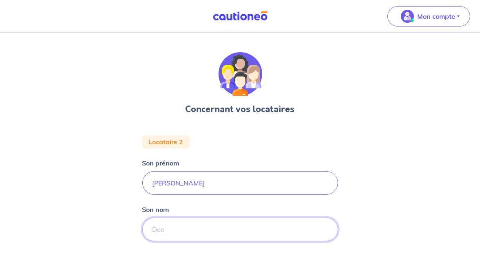
click at [166, 234] on input "Son nom" at bounding box center [240, 230] width 196 height 24
type input "habersztrau"
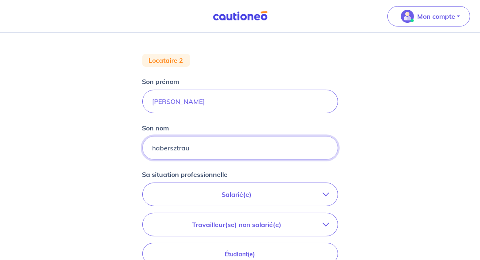
scroll to position [122, 0]
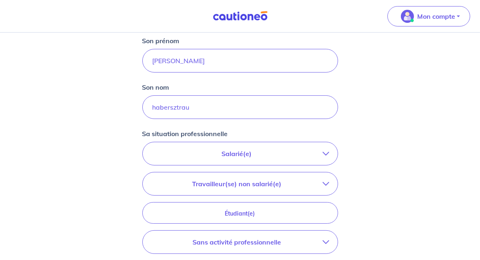
click at [244, 242] on p "Sans activité professionnelle" at bounding box center [237, 242] width 172 height 10
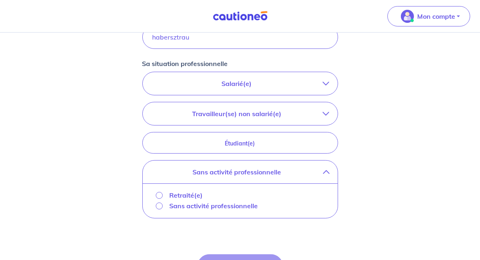
scroll to position [204, 0]
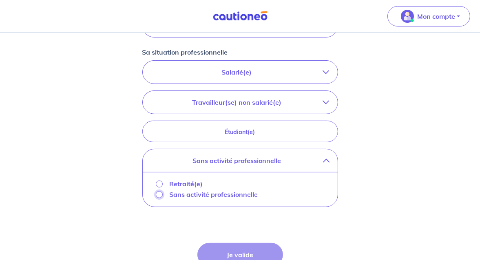
click at [160, 193] on input "Sans activité professionnelle" at bounding box center [159, 194] width 7 height 7
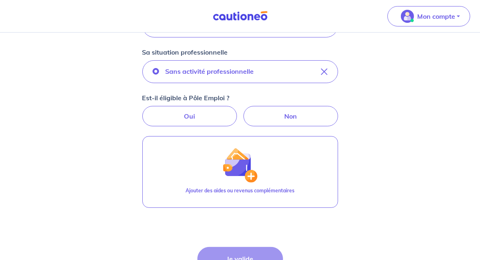
scroll to position [245, 0]
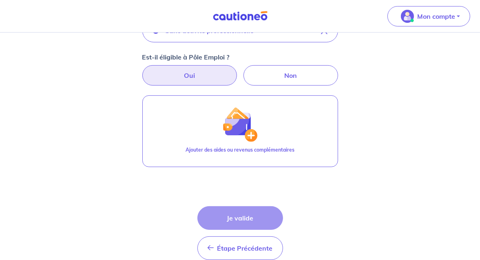
click at [195, 80] on label "Oui" at bounding box center [189, 75] width 95 height 20
click at [237, 71] on input "Oui" at bounding box center [239, 67] width 5 height 5
radio input "true"
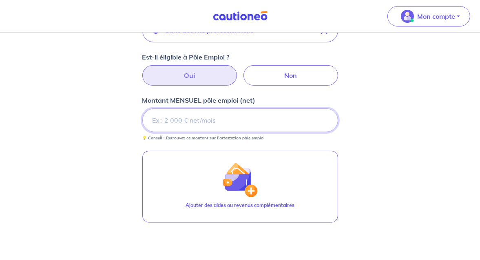
click at [206, 111] on input "Montant MENSUEL pôle emploi (net)" at bounding box center [240, 121] width 196 height 24
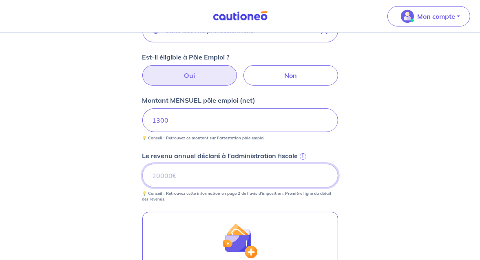
click at [197, 175] on input "Le revenu annuel déclaré à l'administration fiscale i" at bounding box center [240, 176] width 196 height 24
type input "23000"
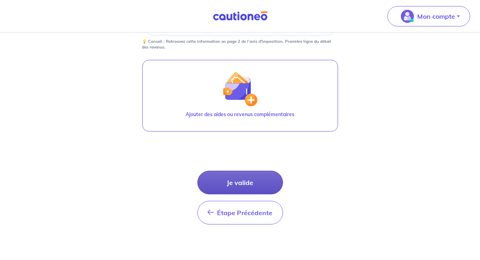
scroll to position [401, 0]
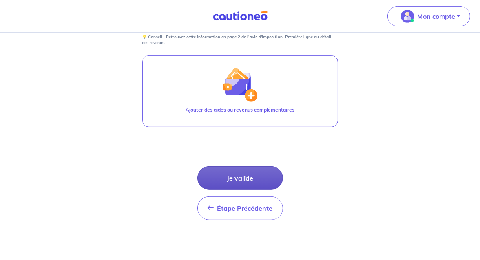
click at [235, 169] on button "Je valide" at bounding box center [240, 178] width 86 height 24
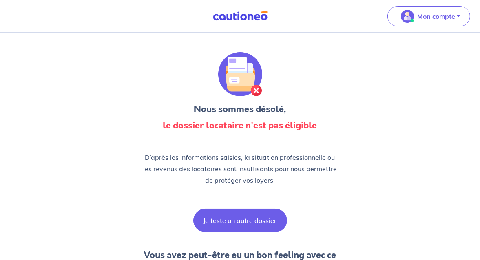
click at [261, 219] on button "Je teste un autre dossier" at bounding box center [240, 221] width 94 height 24
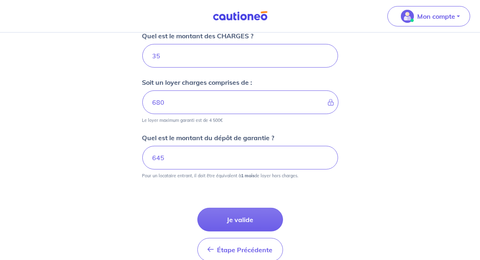
scroll to position [414, 0]
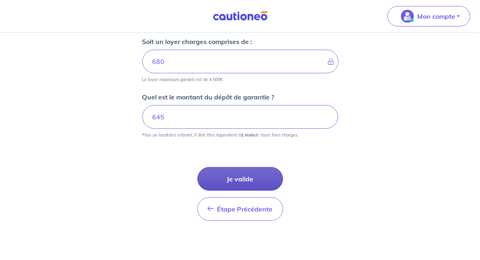
click at [258, 178] on button "Je valide" at bounding box center [240, 179] width 86 height 24
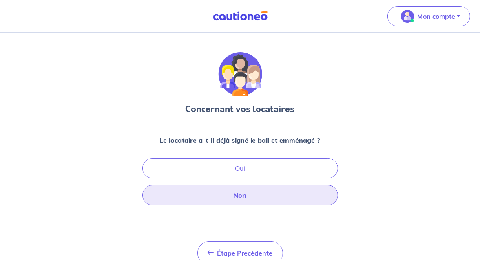
click at [272, 194] on button "Non" at bounding box center [240, 195] width 196 height 20
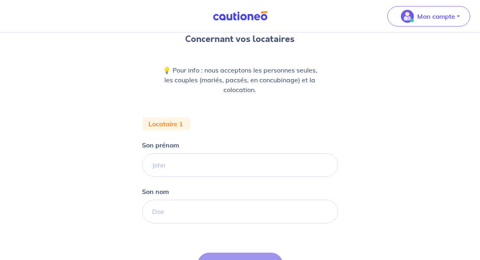
scroll to position [82, 0]
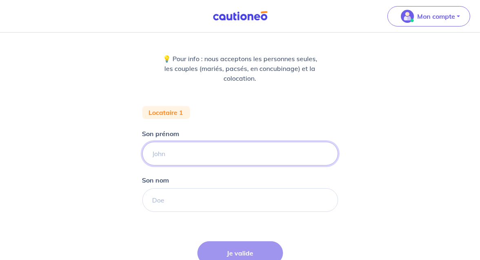
click at [171, 150] on input "Son prénom" at bounding box center [240, 154] width 196 height 24
type input "[PERSON_NAME]"
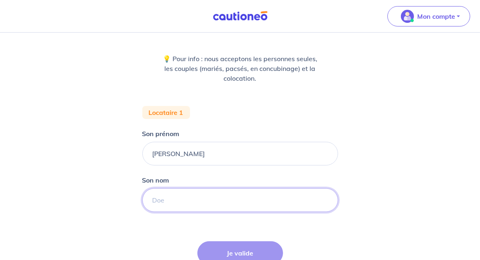
type input "habersztrau"
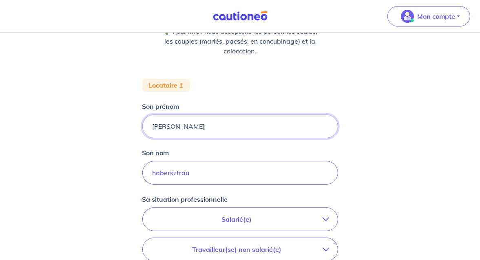
scroll to position [163, 0]
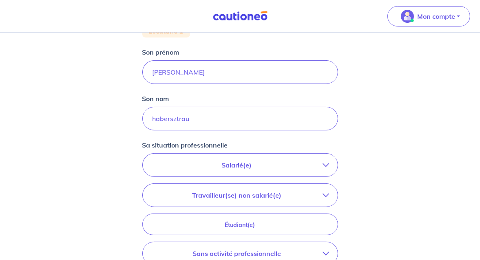
click at [213, 162] on p "Salarié(e)" at bounding box center [237, 165] width 172 height 10
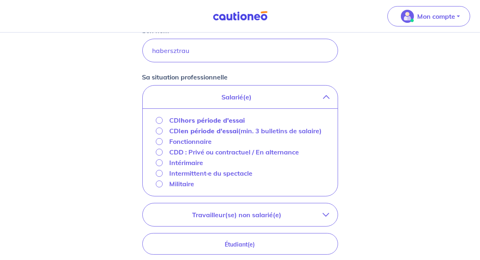
scroll to position [245, 0]
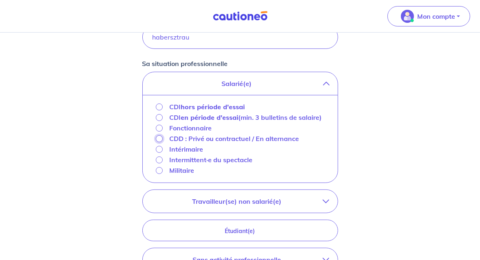
click at [158, 139] on input "CDD : Privé ou contractuel / En alternance" at bounding box center [159, 138] width 7 height 7
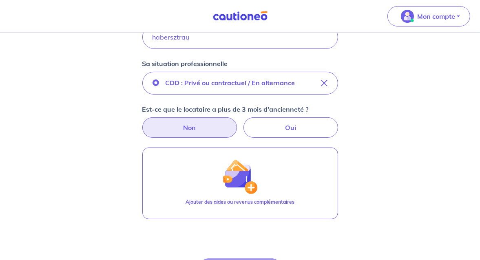
click at [201, 124] on label "Non" at bounding box center [189, 127] width 95 height 20
click at [237, 123] on input "Non" at bounding box center [239, 119] width 5 height 5
radio input "true"
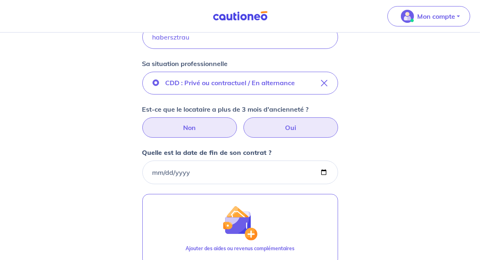
click at [298, 127] on label "Oui" at bounding box center [291, 127] width 95 height 20
click at [243, 123] on input "Oui" at bounding box center [239, 119] width 5 height 5
radio input "true"
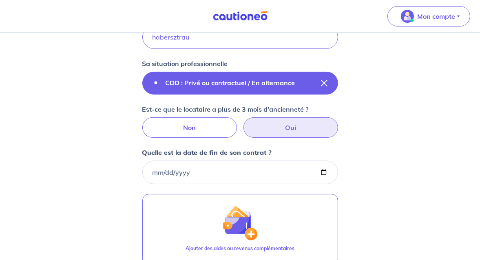
click at [327, 82] on icon "button" at bounding box center [324, 83] width 7 height 7
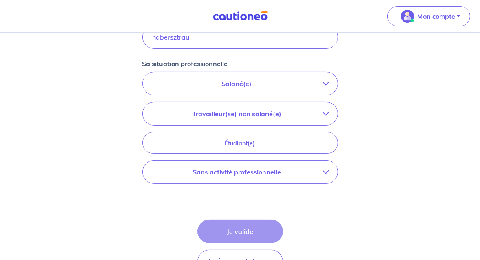
click at [255, 83] on p "Salarié(e)" at bounding box center [237, 84] width 172 height 10
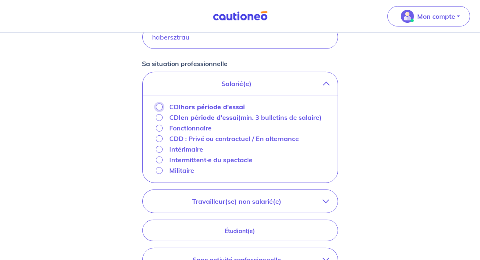
click at [160, 105] on input "CDI hors période d'essai" at bounding box center [159, 107] width 7 height 7
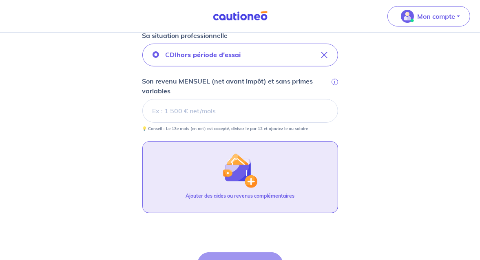
scroll to position [286, 0]
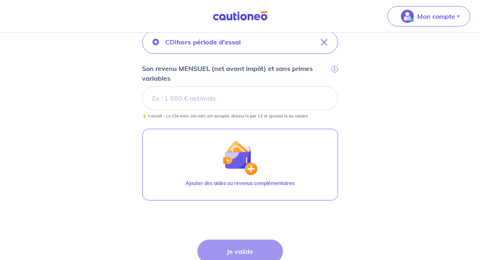
click at [169, 99] on input "Son revenu MENSUEL (net avant impôt) et sans primes variables i" at bounding box center [240, 98] width 196 height 24
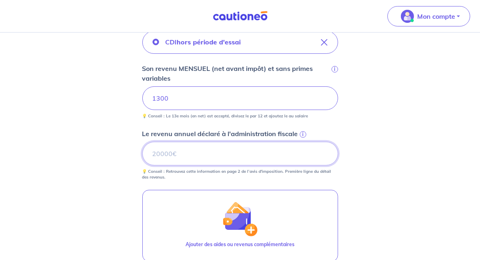
click at [171, 152] on input "Le revenu annuel déclaré à l'administration fiscale i" at bounding box center [240, 154] width 196 height 24
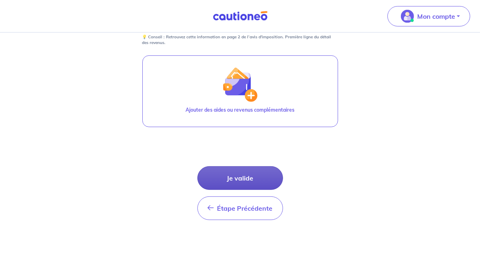
type input "24000"
click at [233, 177] on button "Je valide" at bounding box center [240, 178] width 86 height 24
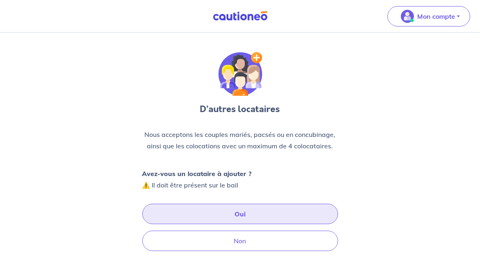
click at [249, 215] on button "Oui" at bounding box center [240, 214] width 196 height 20
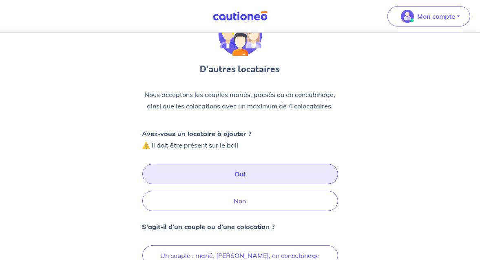
scroll to position [82, 0]
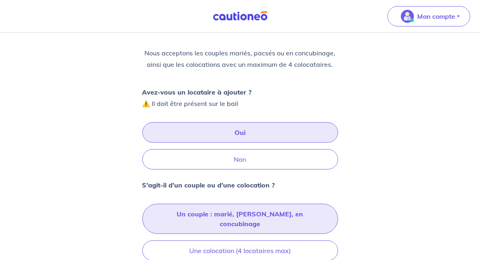
click at [237, 218] on button "Un couple : marié, [PERSON_NAME], en concubinage" at bounding box center [240, 219] width 196 height 30
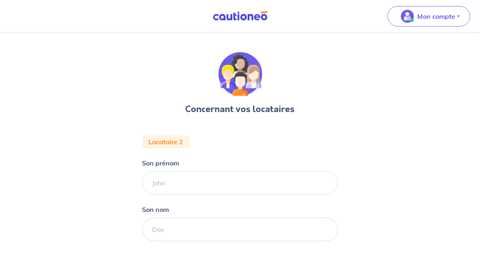
scroll to position [41, 0]
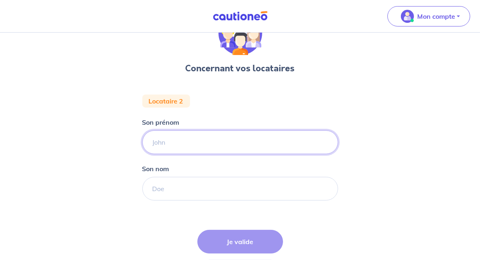
click at [205, 142] on input "Son prénom" at bounding box center [240, 143] width 196 height 24
type input "[PERSON_NAME]"
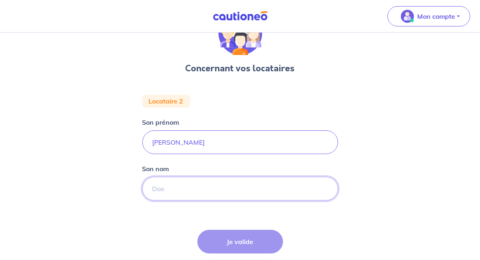
click at [175, 196] on input "Son nom" at bounding box center [240, 189] width 196 height 24
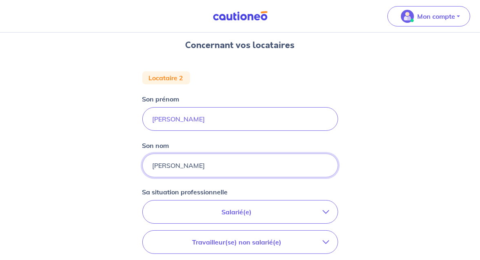
scroll to position [82, 0]
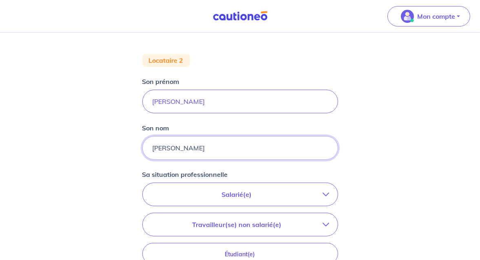
type input "[PERSON_NAME]"
click at [247, 190] on p "Salarié(e)" at bounding box center [237, 195] width 172 height 10
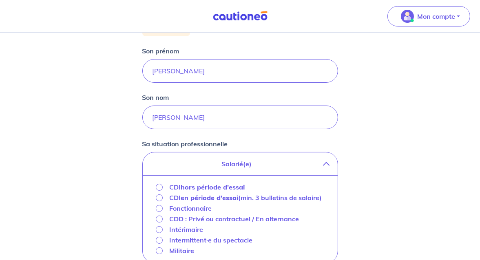
scroll to position [163, 0]
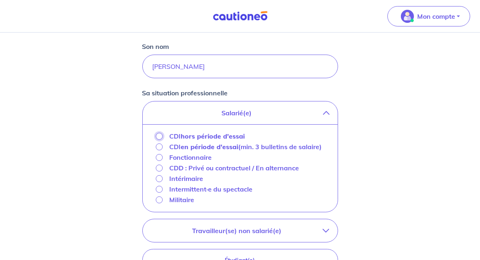
click at [160, 135] on input "CDI hors période d'essai" at bounding box center [159, 136] width 7 height 7
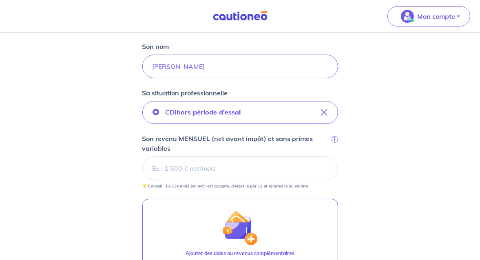
click at [196, 165] on input "Son revenu MENSUEL (net avant impôt) et sans primes variables i" at bounding box center [240, 169] width 196 height 24
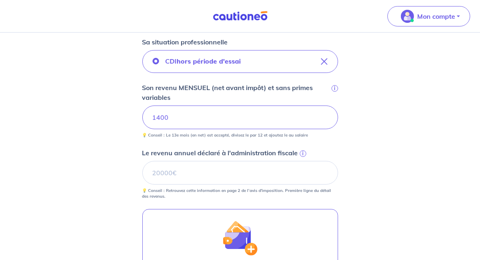
scroll to position [245, 0]
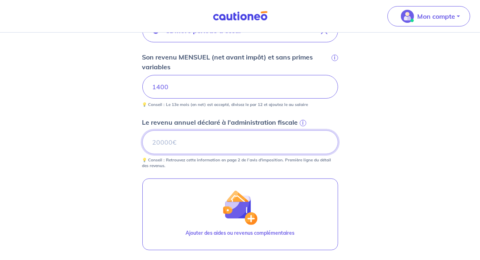
click at [179, 142] on input "Le revenu annuel déclaré à l'administration fiscale i" at bounding box center [240, 143] width 196 height 24
type input "10626"
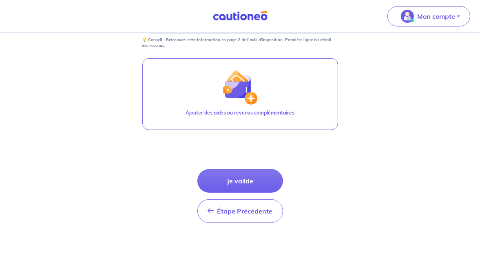
scroll to position [367, 0]
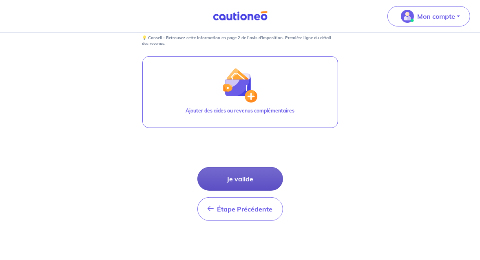
click at [239, 171] on button "Je valide" at bounding box center [240, 179] width 86 height 24
